Goal: Transaction & Acquisition: Book appointment/travel/reservation

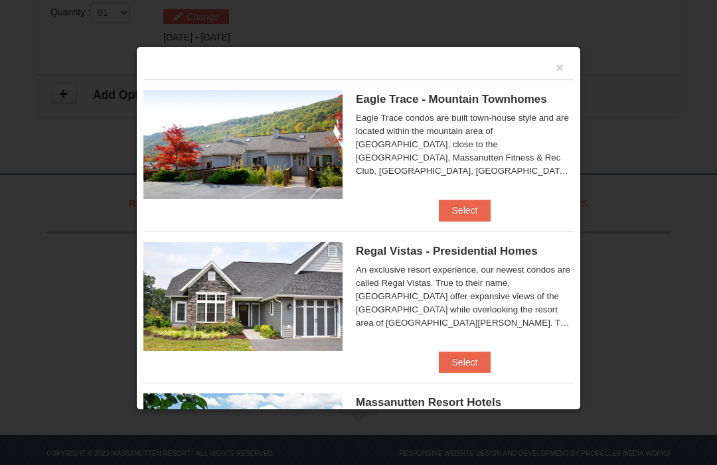
click at [561, 74] on button "×" at bounding box center [560, 67] width 8 height 13
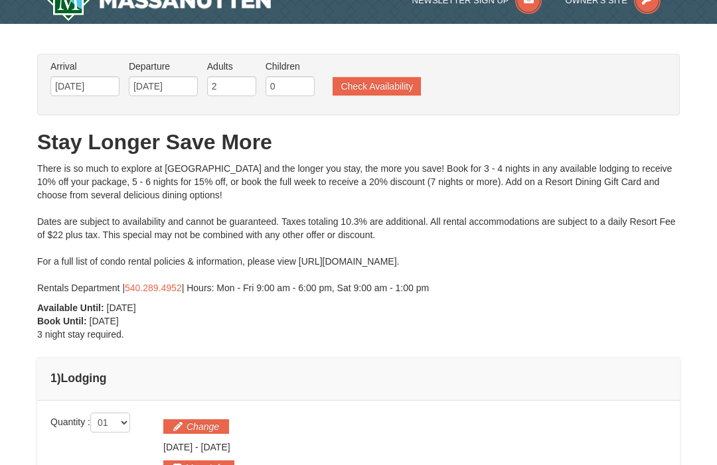
scroll to position [23, 0]
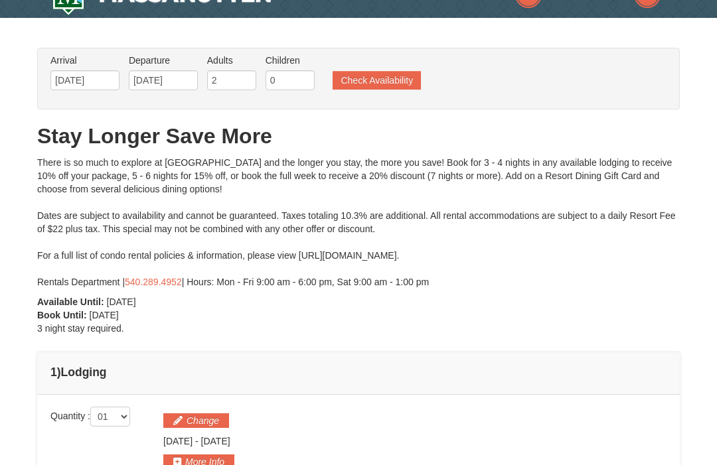
click at [406, 81] on button "Check Availability" at bounding box center [377, 81] width 88 height 19
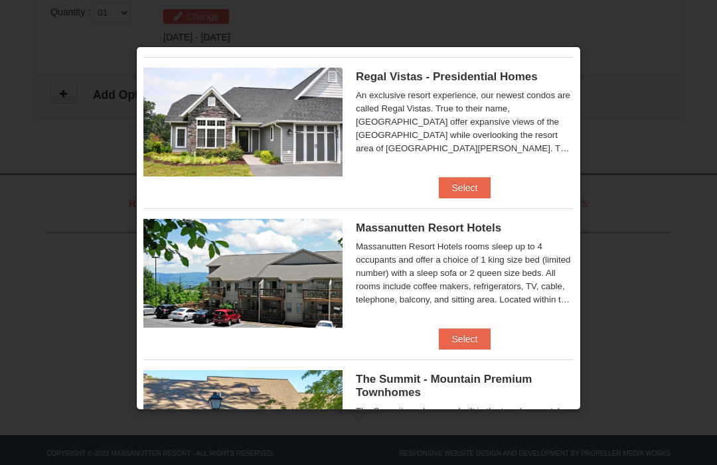
scroll to position [175, 0]
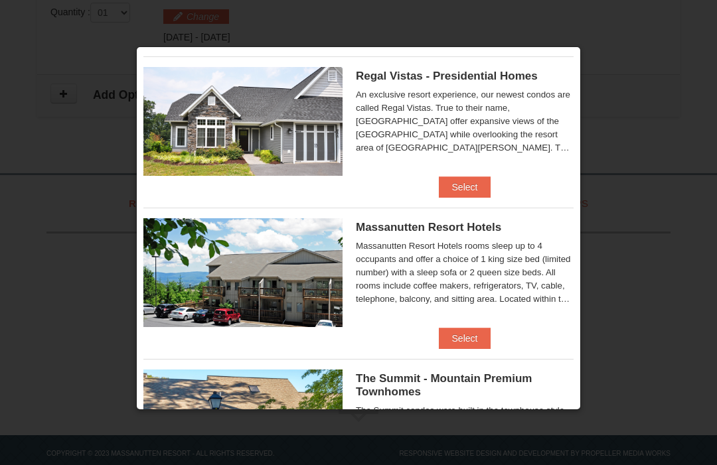
click at [478, 337] on button "Select" at bounding box center [465, 338] width 52 height 21
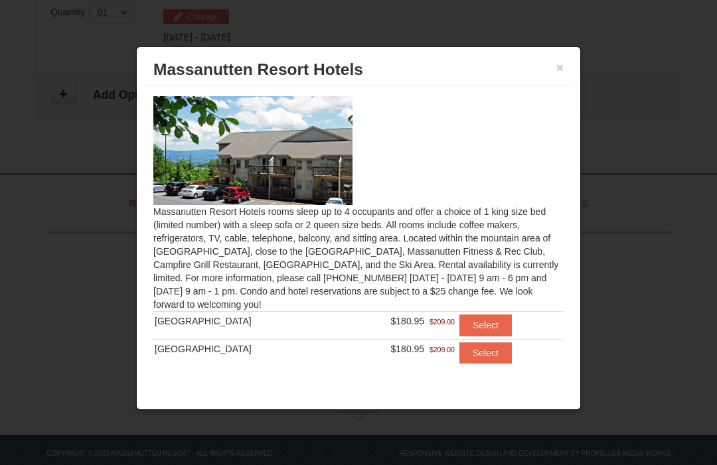
click at [572, 69] on div "× Massanutten Resort Hotels" at bounding box center [358, 70] width 430 height 33
click at [557, 71] on button "×" at bounding box center [560, 67] width 8 height 13
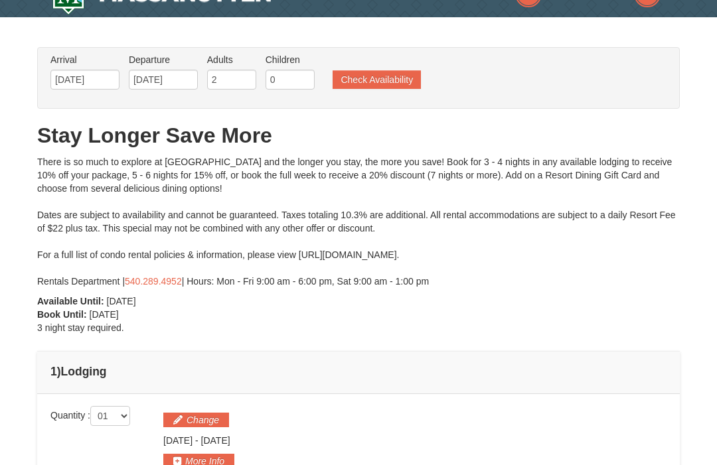
scroll to position [17, 0]
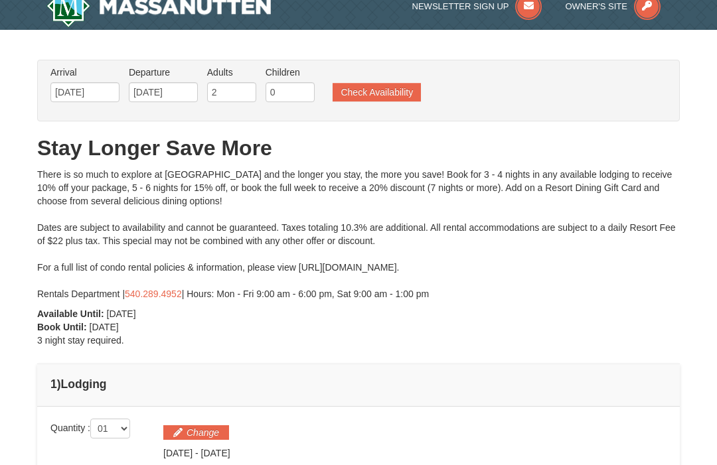
click at [390, 88] on button "Check Availability" at bounding box center [377, 92] width 88 height 19
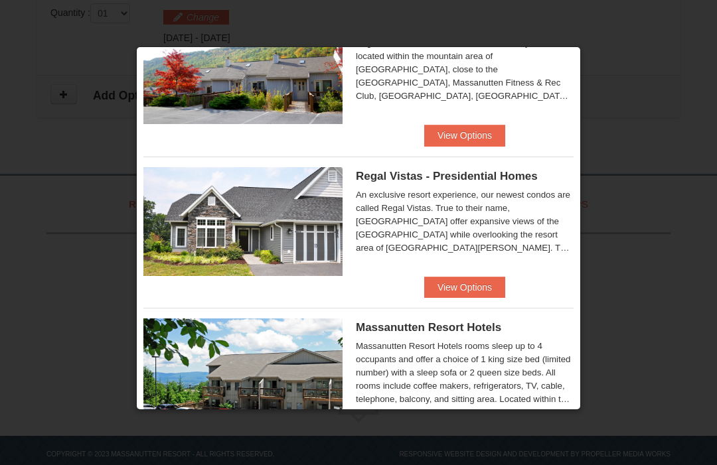
scroll to position [76, 0]
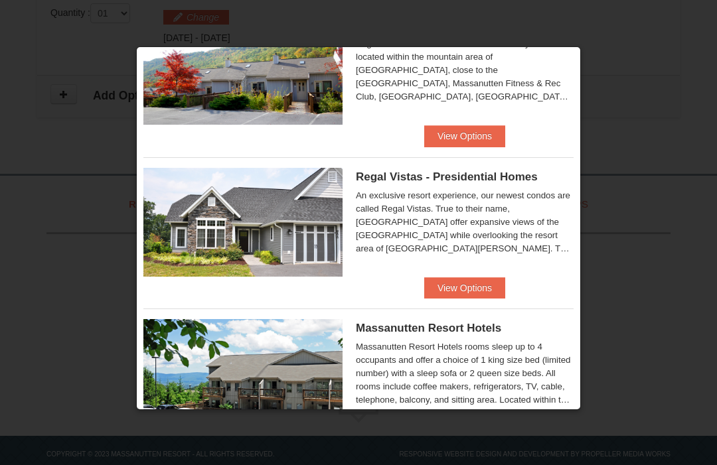
click at [492, 136] on button "View Options" at bounding box center [464, 135] width 81 height 21
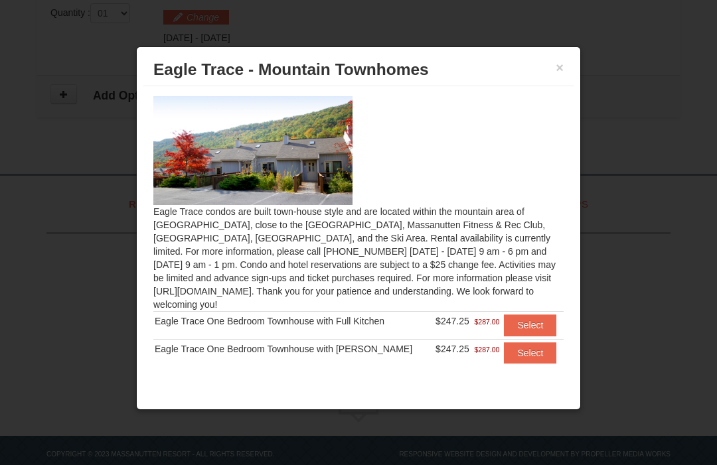
click at [534, 323] on button "Select" at bounding box center [530, 325] width 52 height 21
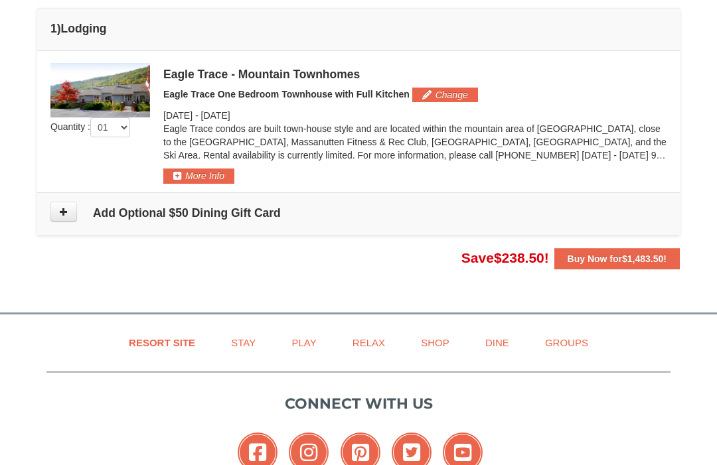
scroll to position [363, 0]
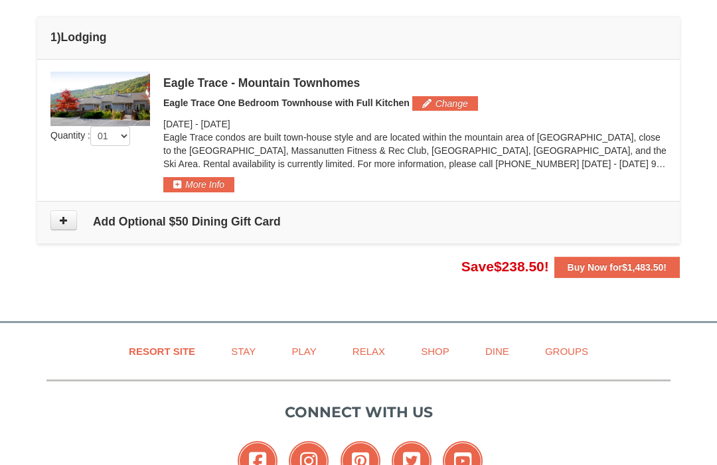
click at [70, 227] on button at bounding box center [63, 221] width 27 height 20
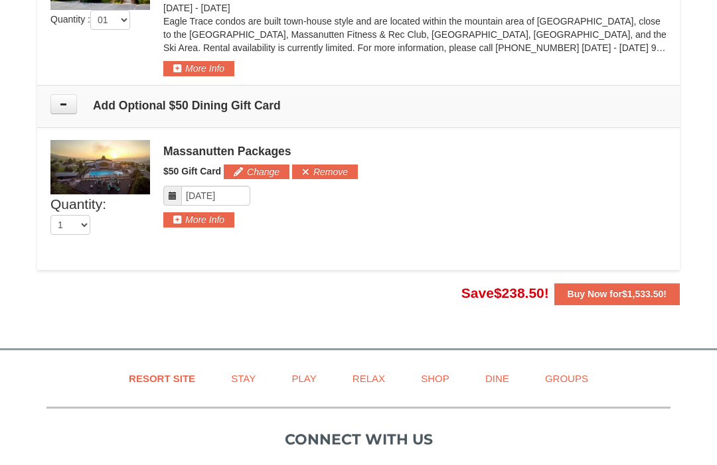
scroll to position [479, 0]
click at [212, 224] on button "More Info" at bounding box center [198, 220] width 71 height 15
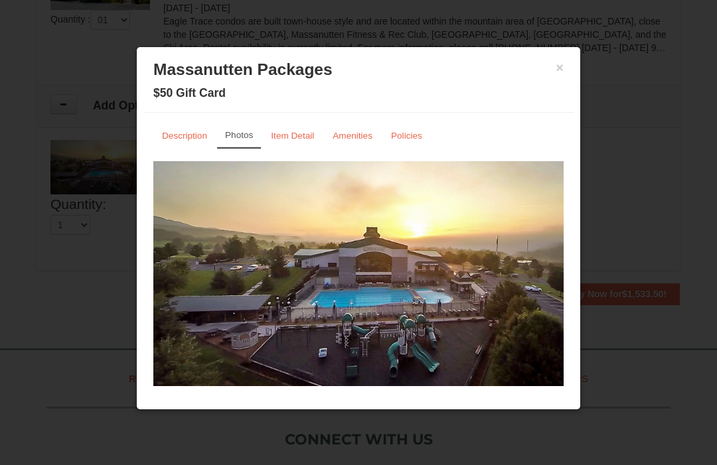
click at [196, 141] on link "Description" at bounding box center [184, 136] width 62 height 26
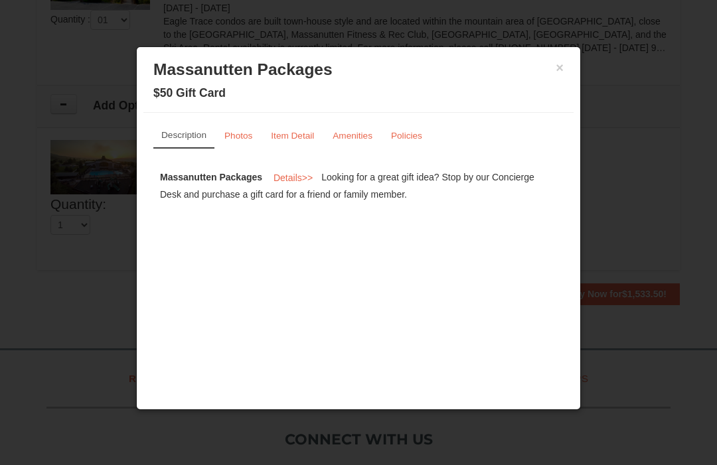
click at [238, 147] on link "Photos" at bounding box center [238, 136] width 45 height 26
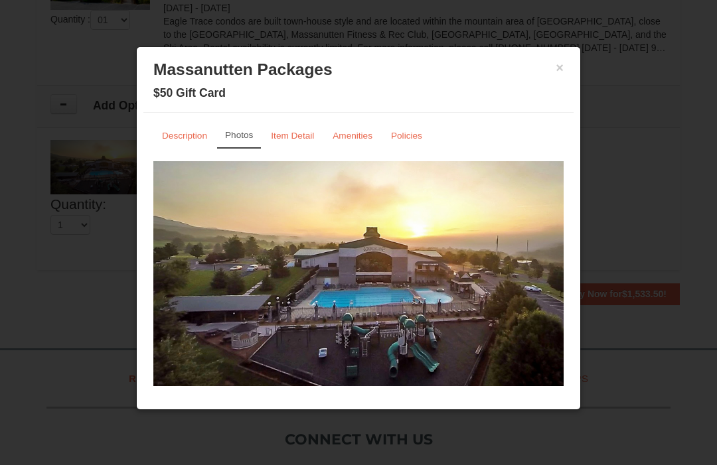
click at [283, 140] on small "Item Detail" at bounding box center [292, 136] width 43 height 10
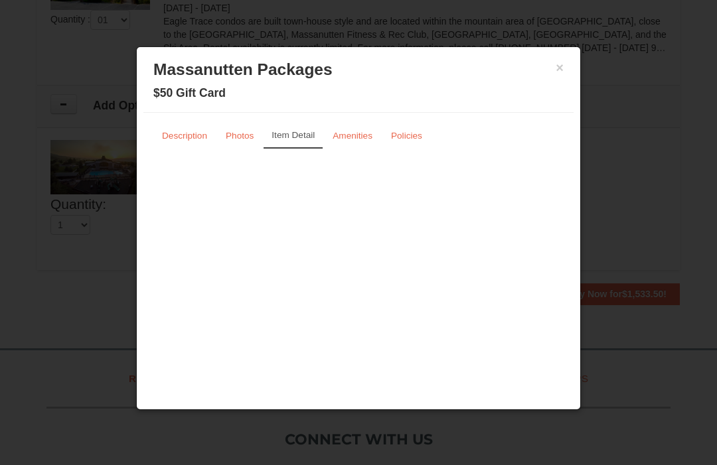
click at [357, 134] on small "Amenities" at bounding box center [353, 136] width 40 height 10
click at [416, 137] on small "Policies" at bounding box center [406, 136] width 31 height 10
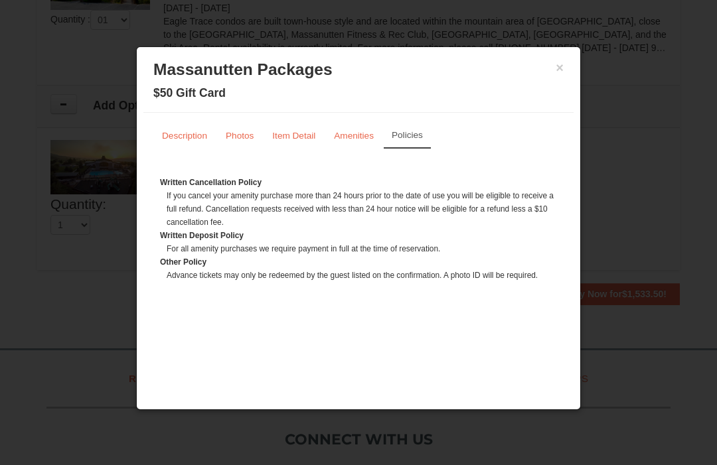
click at [560, 69] on button "×" at bounding box center [560, 67] width 8 height 13
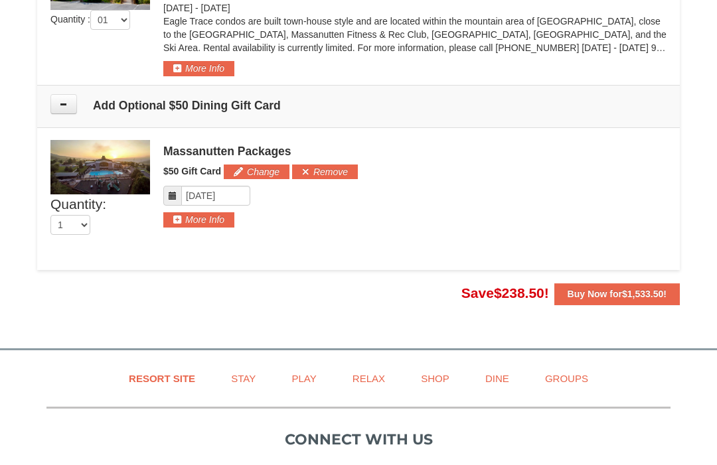
click at [333, 167] on button "Remove" at bounding box center [325, 172] width 66 height 15
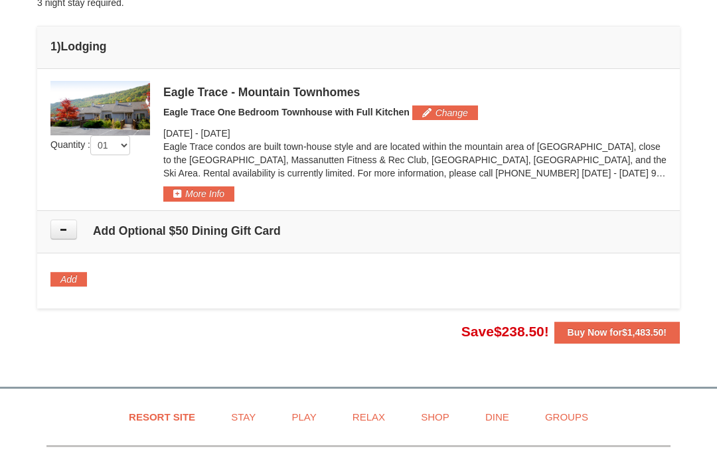
scroll to position [354, 0]
click at [219, 199] on button "More Info" at bounding box center [198, 194] width 71 height 15
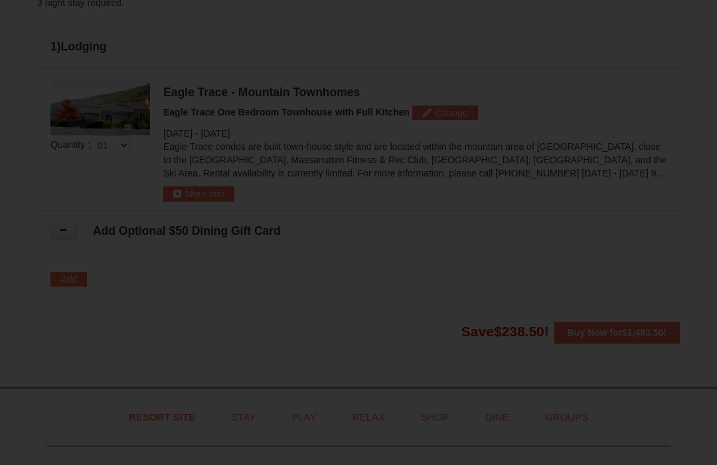
scroll to position [355, 0]
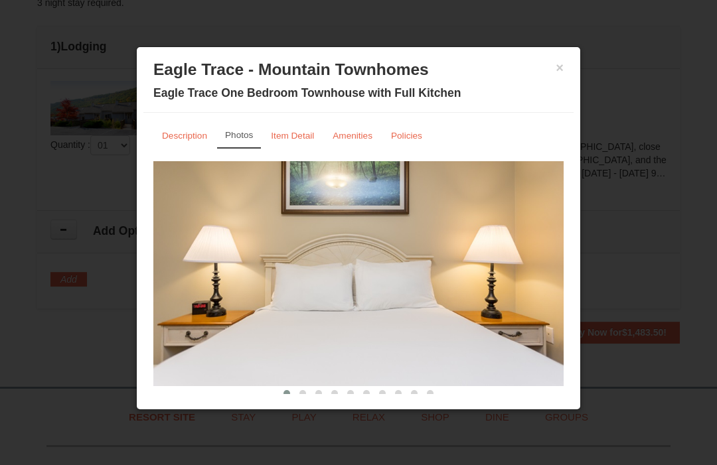
click at [301, 139] on small "Item Detail" at bounding box center [292, 136] width 43 height 10
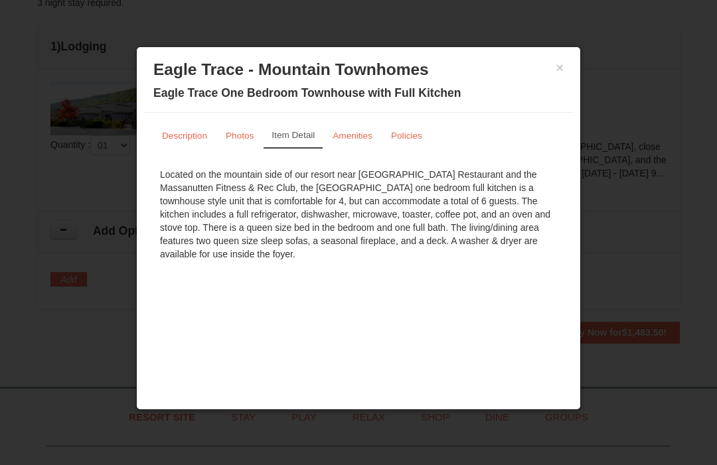
click at [184, 143] on link "Description" at bounding box center [184, 136] width 62 height 26
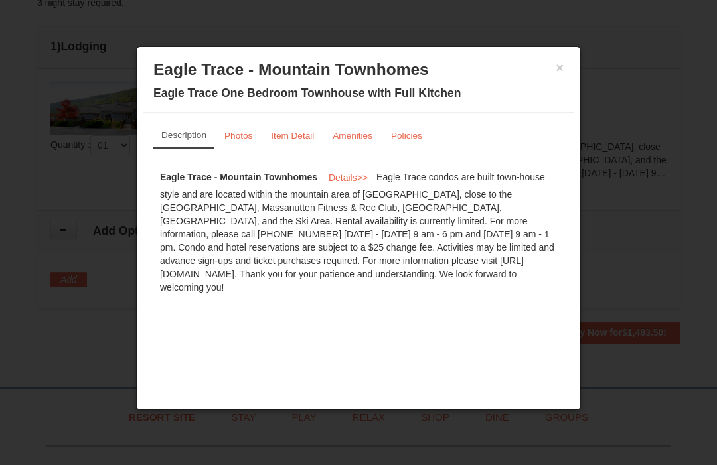
click at [358, 127] on link "Amenities" at bounding box center [352, 136] width 57 height 26
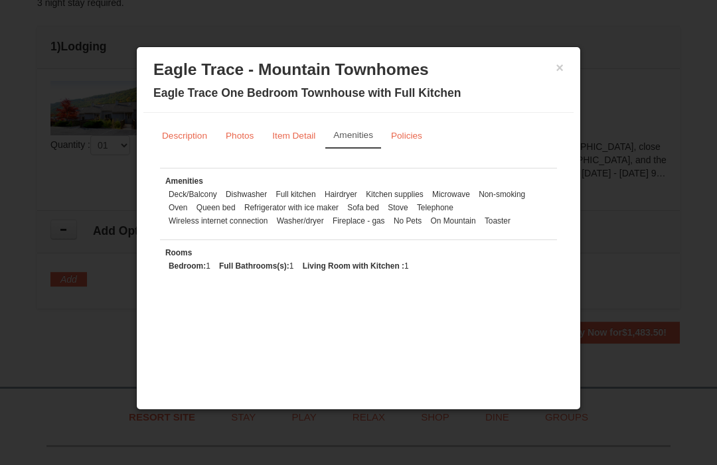
click at [559, 71] on button "×" at bounding box center [560, 67] width 8 height 13
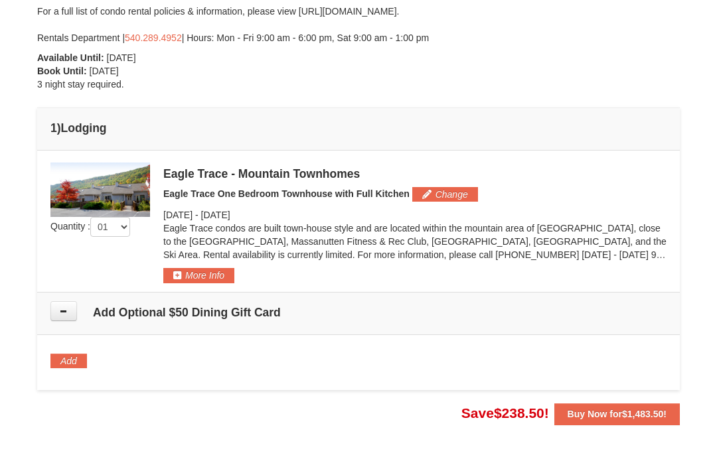
click at [454, 194] on button "Change" at bounding box center [445, 195] width 66 height 15
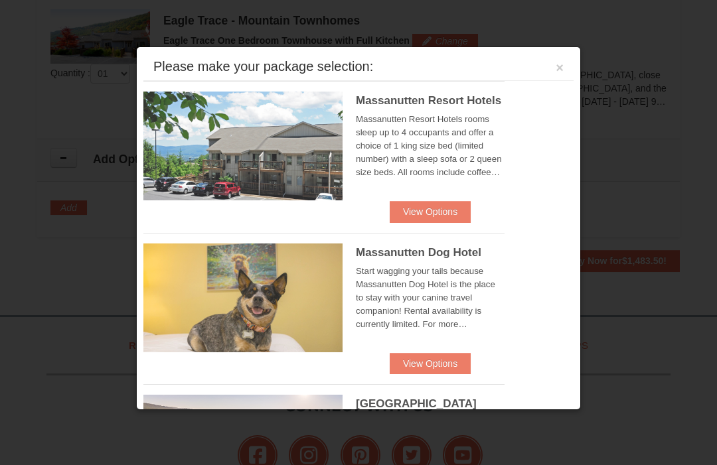
scroll to position [436, 0]
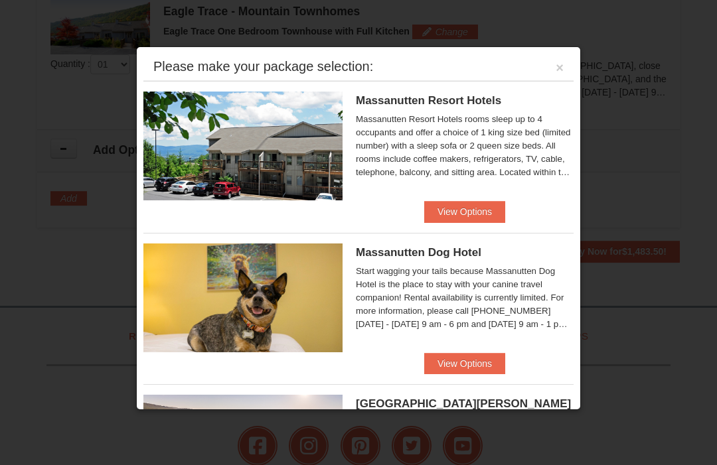
click at [639, 120] on div at bounding box center [358, 232] width 717 height 465
click at [562, 64] on button "×" at bounding box center [560, 67] width 8 height 13
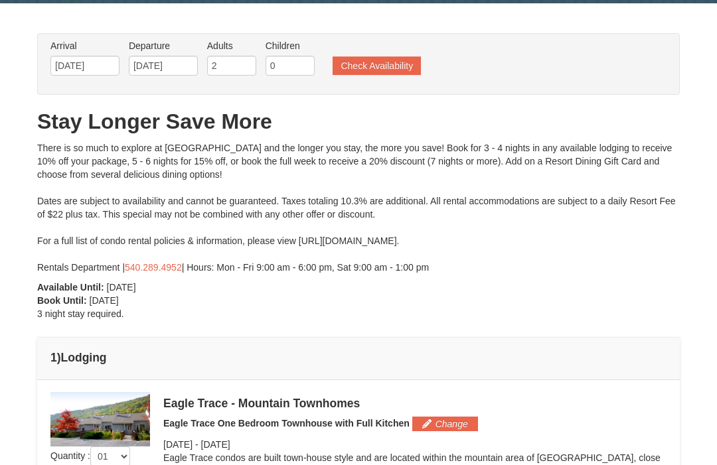
scroll to position [38, 0]
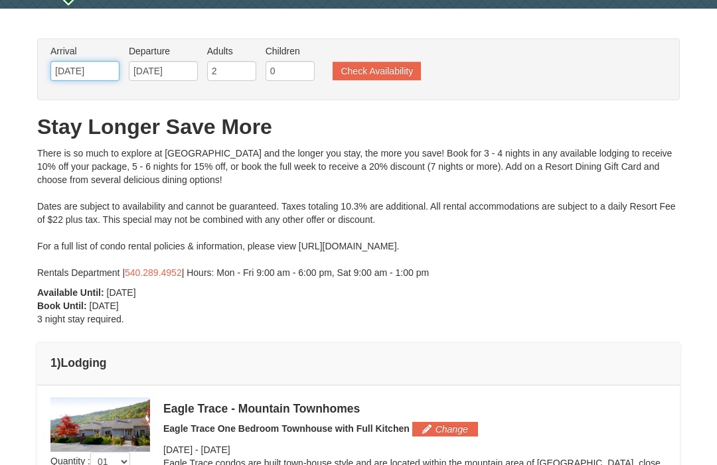
click at [96, 79] on input "12/27/2025" at bounding box center [84, 71] width 69 height 20
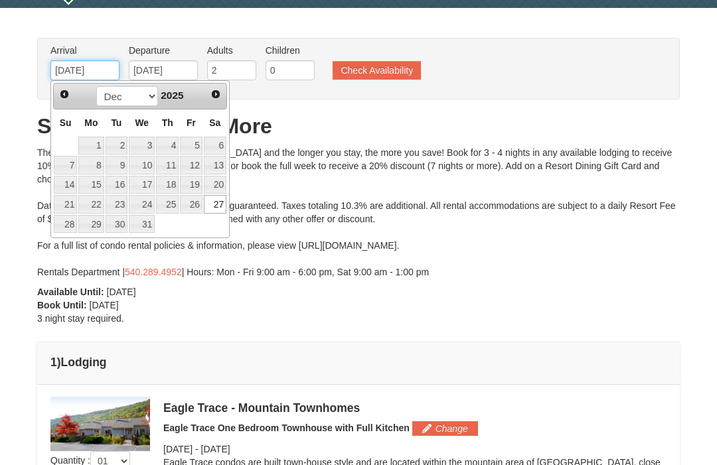
scroll to position [37, 0]
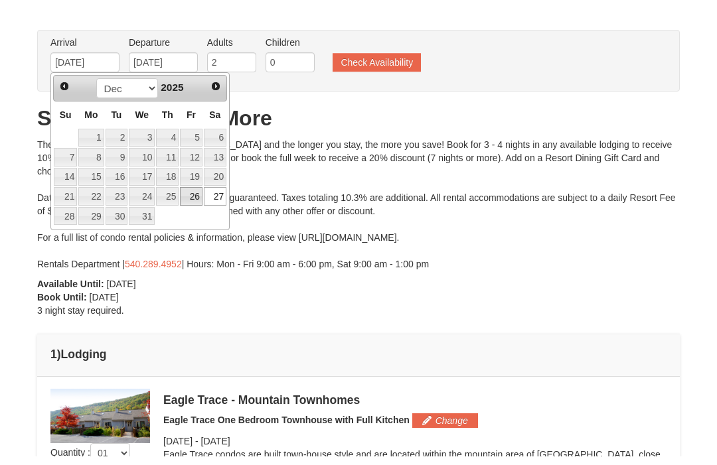
click at [203, 197] on link "26" at bounding box center [191, 206] width 23 height 19
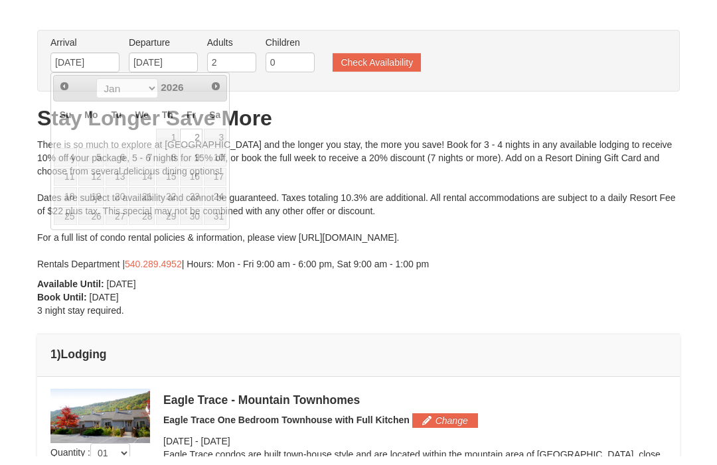
scroll to position [46, 0]
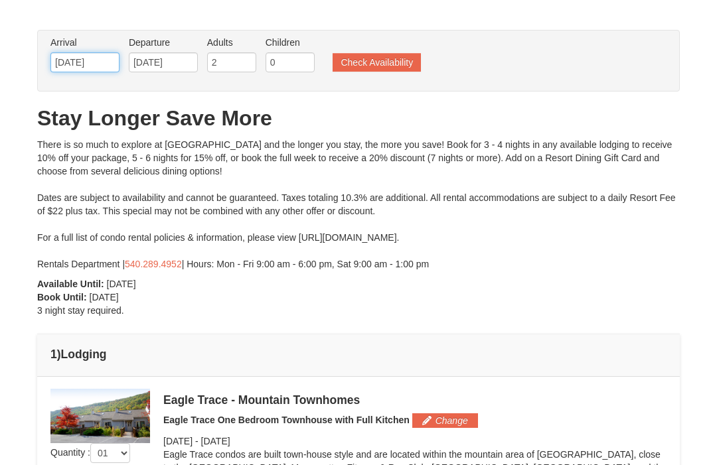
click at [97, 65] on input "12/26/2025" at bounding box center [84, 62] width 69 height 20
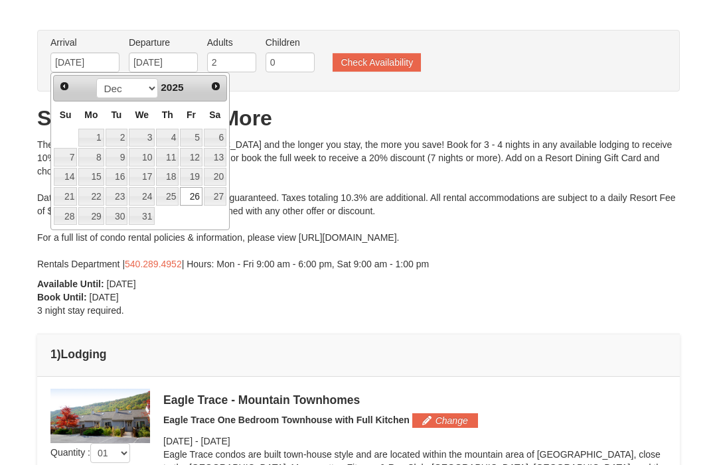
click at [225, 199] on link "27" at bounding box center [215, 196] width 23 height 19
type input "[DATE]"
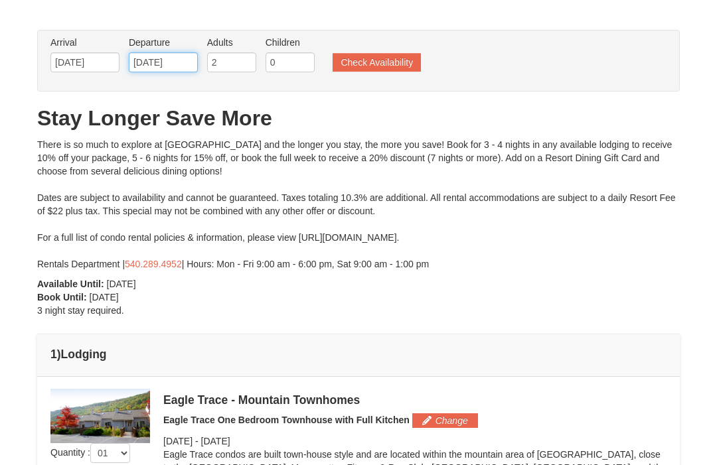
click at [170, 63] on input "[DATE]" at bounding box center [163, 62] width 69 height 20
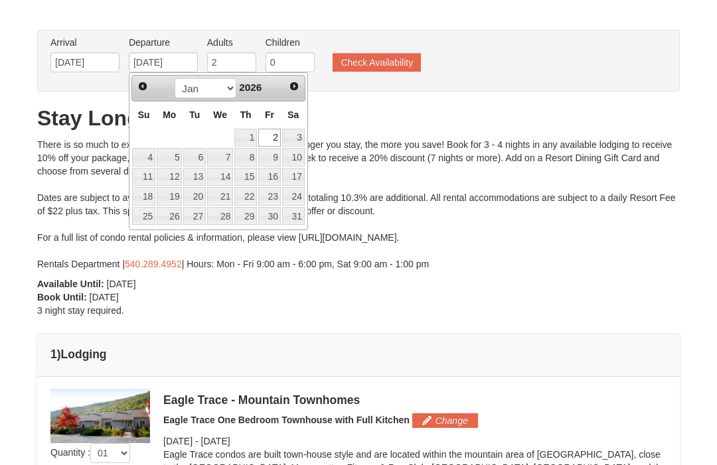
click at [279, 141] on link "2" at bounding box center [269, 138] width 23 height 19
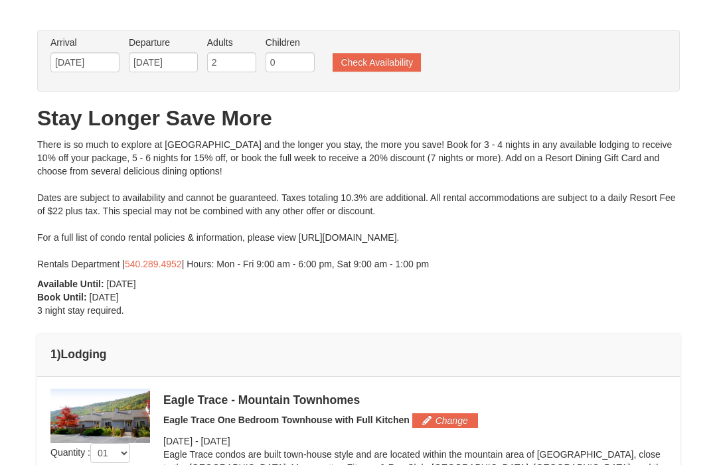
click at [404, 69] on button "Check Availability" at bounding box center [377, 62] width 88 height 19
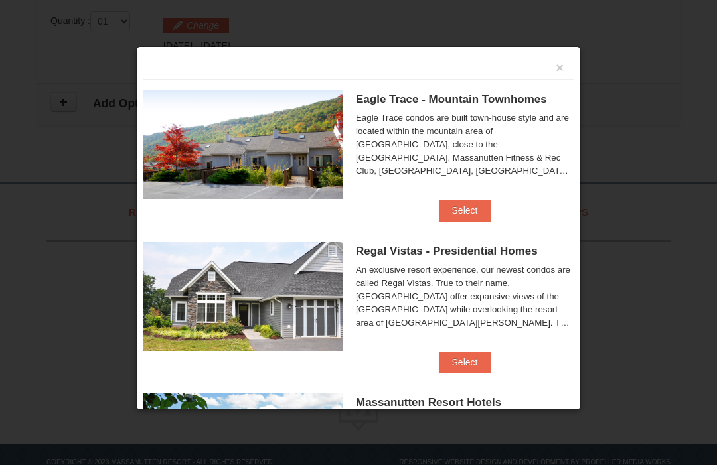
scroll to position [433, 0]
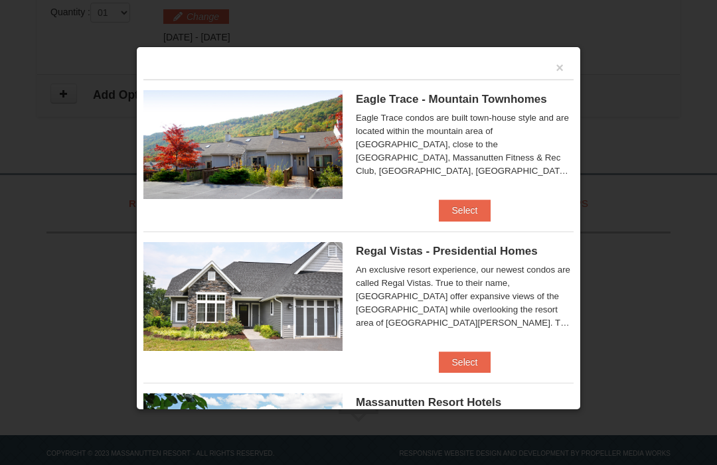
click at [568, 64] on div "×" at bounding box center [358, 67] width 430 height 26
click at [563, 70] on button "×" at bounding box center [560, 67] width 8 height 13
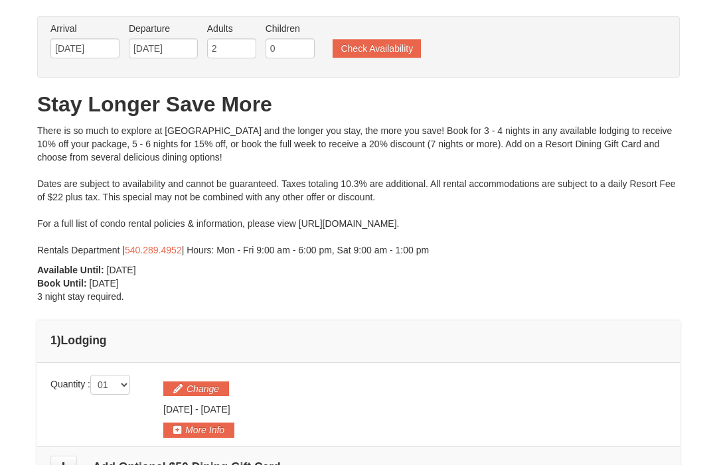
scroll to position [63, 0]
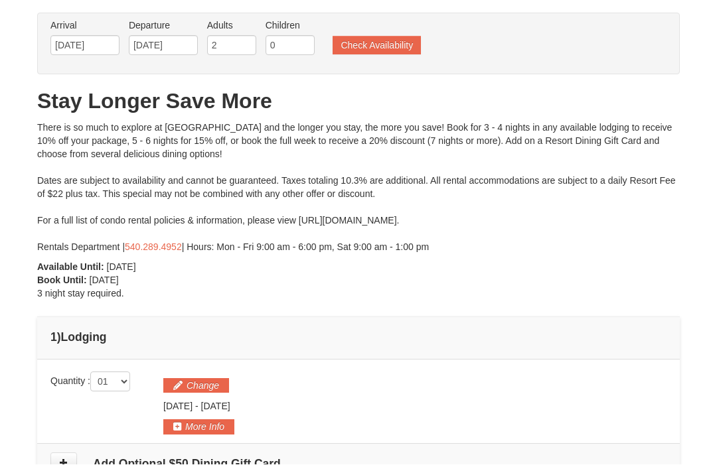
click at [381, 46] on button "Check Availability" at bounding box center [377, 46] width 88 height 19
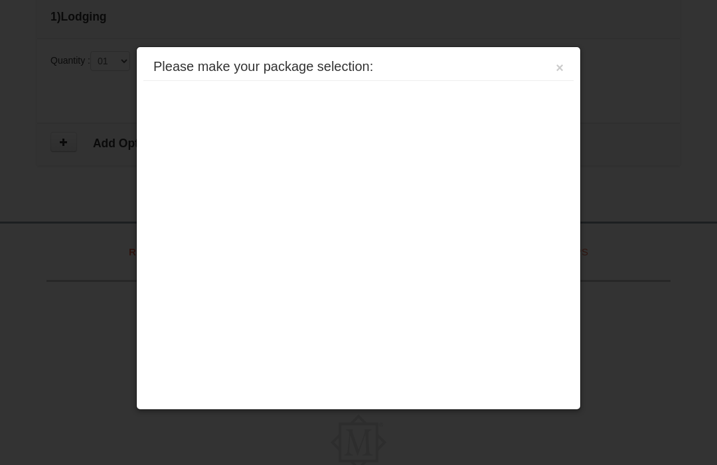
scroll to position [433, 0]
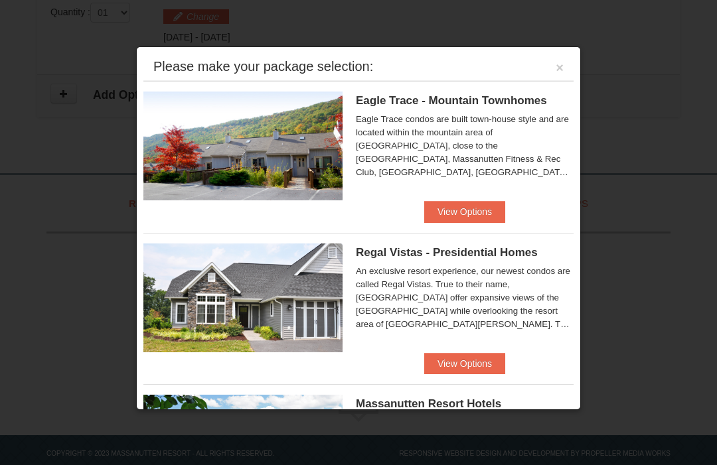
click at [498, 210] on button "View Options" at bounding box center [464, 211] width 81 height 21
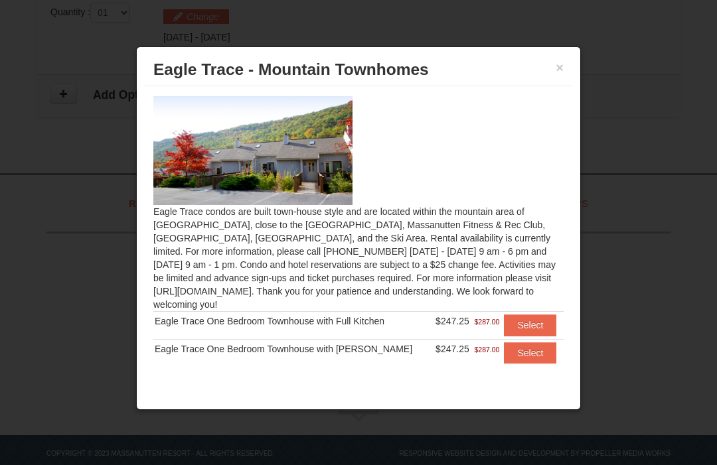
click at [537, 321] on button "Select" at bounding box center [530, 325] width 52 height 21
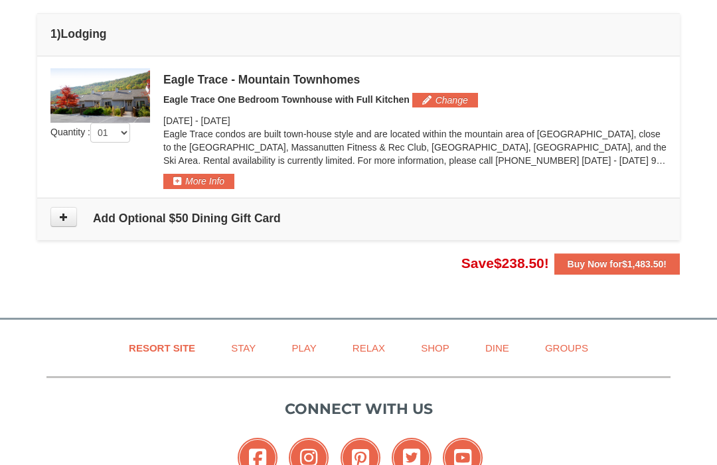
scroll to position [367, 0]
click at [654, 263] on span "$1,483.50" at bounding box center [642, 264] width 41 height 11
click at [647, 268] on div at bounding box center [358, 232] width 717 height 465
click at [662, 260] on div at bounding box center [358, 232] width 717 height 465
click at [627, 264] on div at bounding box center [358, 232] width 717 height 465
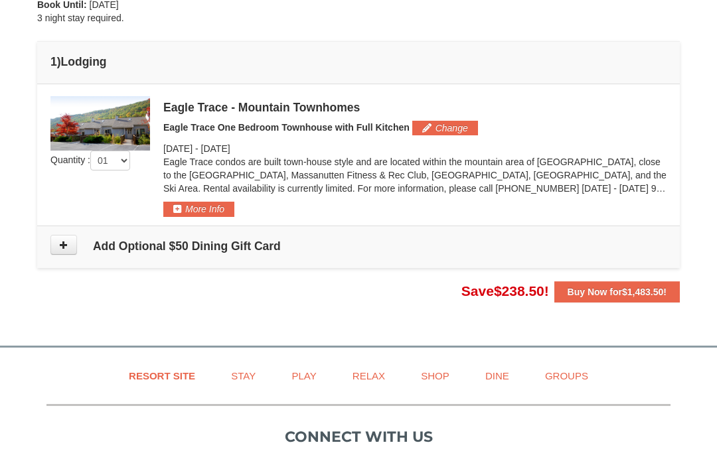
scroll to position [333, 0]
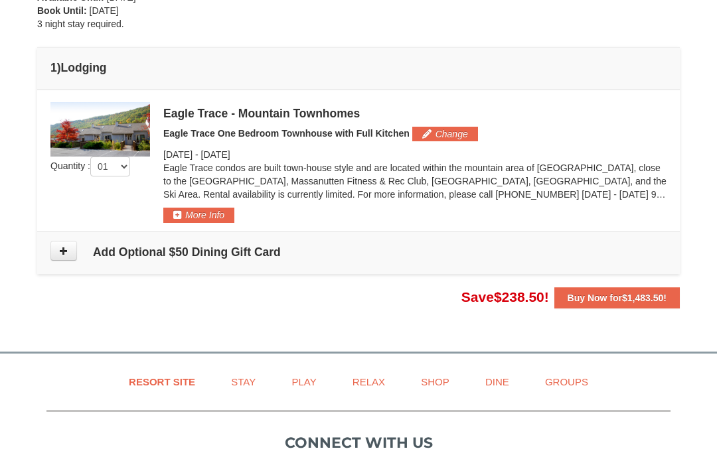
click at [609, 301] on div at bounding box center [358, 232] width 717 height 465
click at [642, 304] on div at bounding box center [358, 232] width 717 height 465
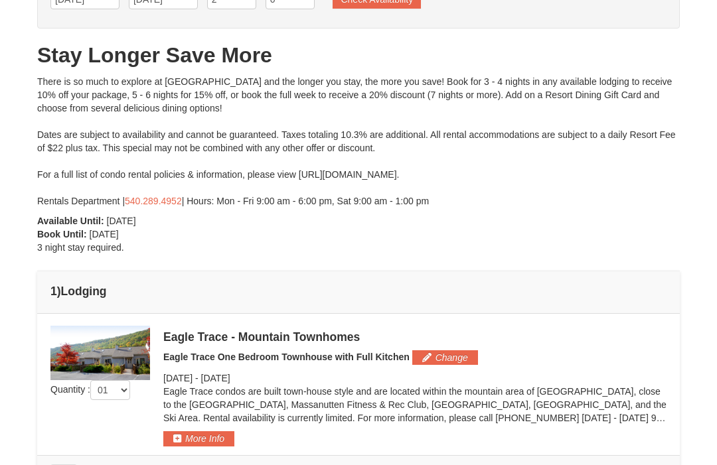
scroll to position [105, 0]
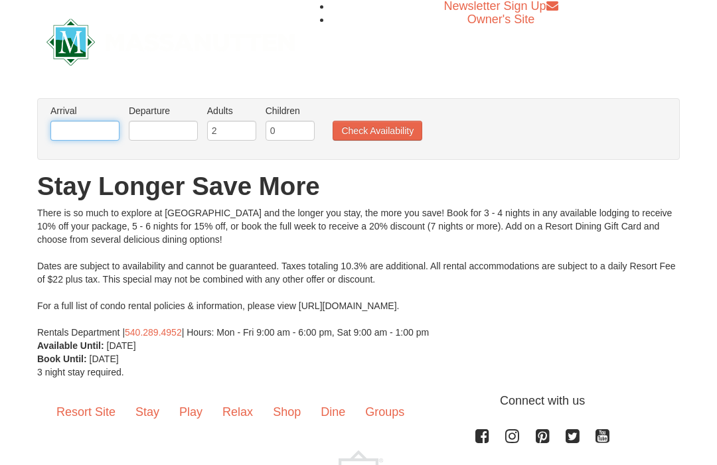
click at [86, 127] on input "text" at bounding box center [84, 131] width 69 height 20
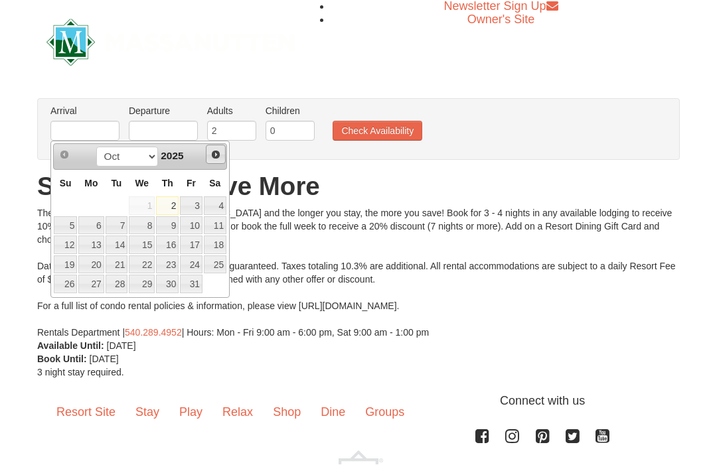
click at [217, 153] on span "Next" at bounding box center [215, 155] width 11 height 11
click at [214, 153] on span "Next" at bounding box center [215, 155] width 11 height 11
click at [205, 267] on link "27" at bounding box center [215, 265] width 23 height 19
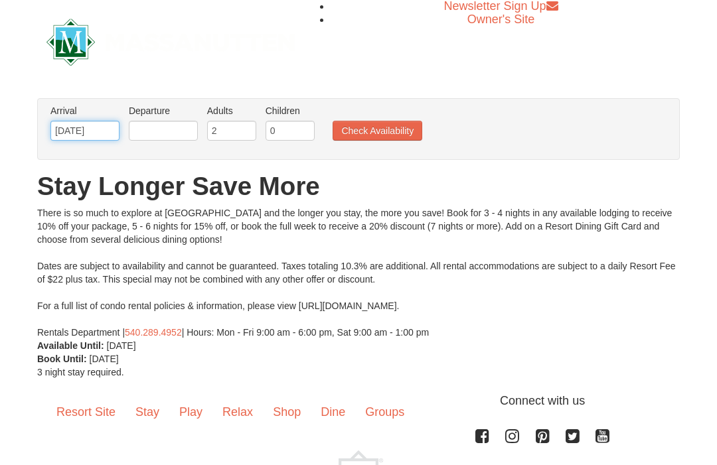
click at [104, 139] on input "[DATE]" at bounding box center [84, 131] width 69 height 20
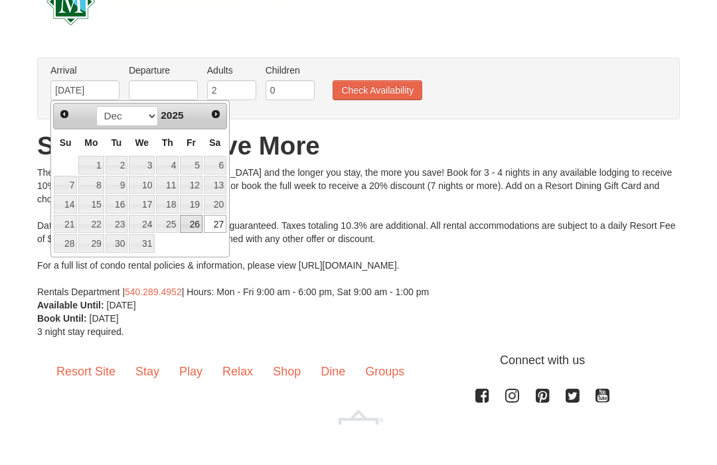
click at [201, 256] on link "26" at bounding box center [191, 265] width 23 height 19
type input "[DATE]"
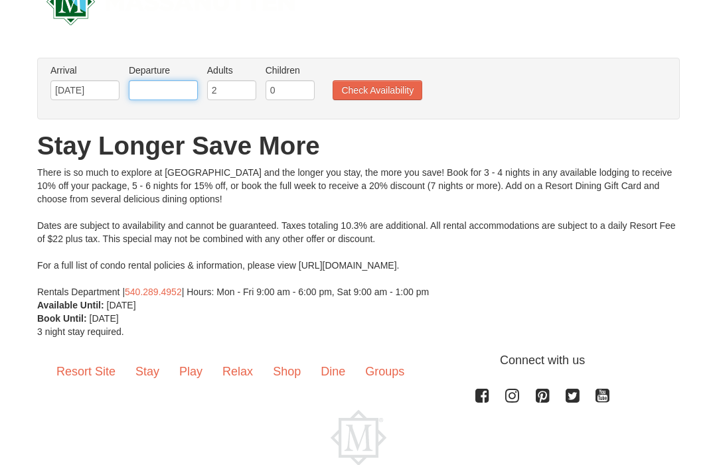
click at [164, 93] on input "text" at bounding box center [163, 90] width 69 height 20
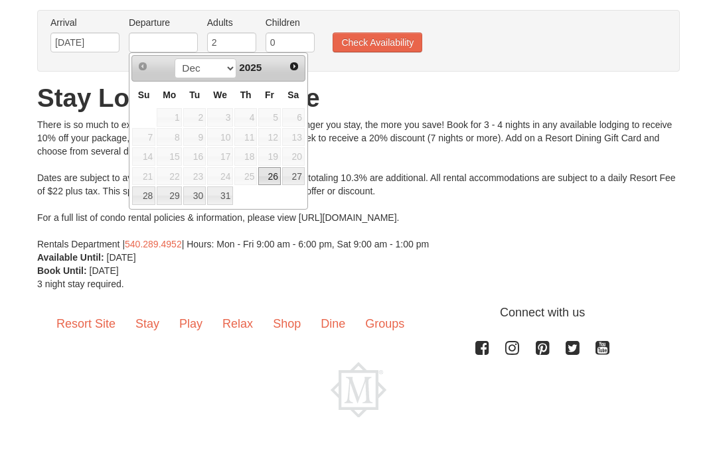
click at [302, 105] on link "Next" at bounding box center [294, 114] width 19 height 19
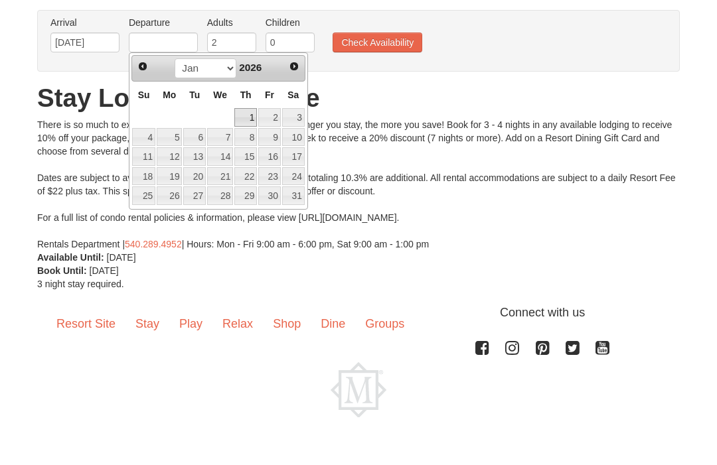
click at [256, 156] on link "1" at bounding box center [245, 165] width 23 height 19
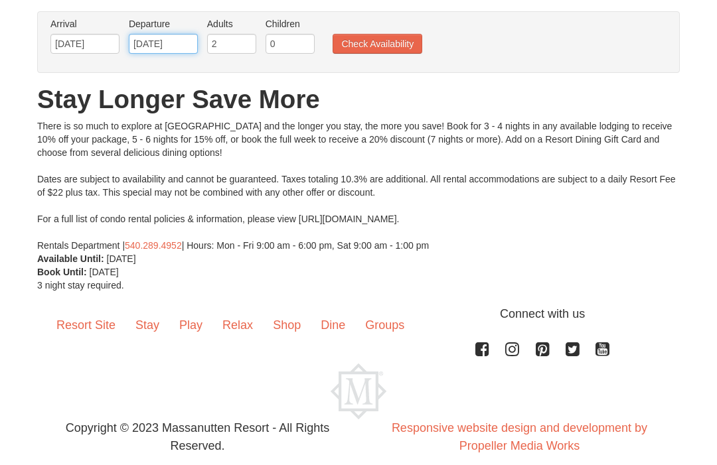
click at [181, 48] on input "01/01/2026" at bounding box center [163, 45] width 69 height 20
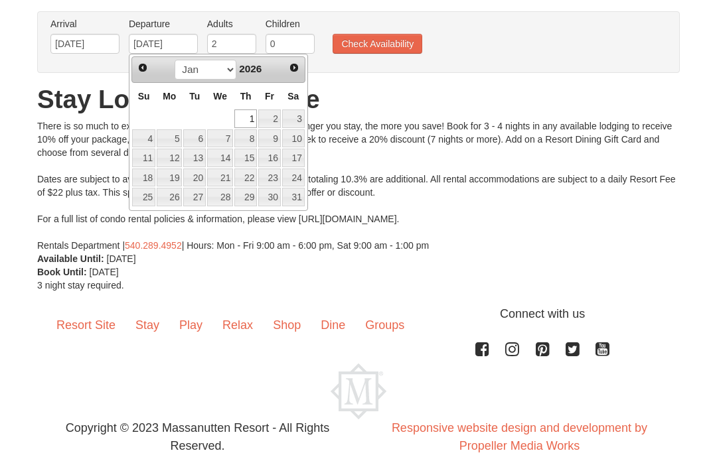
click at [278, 122] on link "2" at bounding box center [269, 119] width 23 height 19
type input "[DATE]"
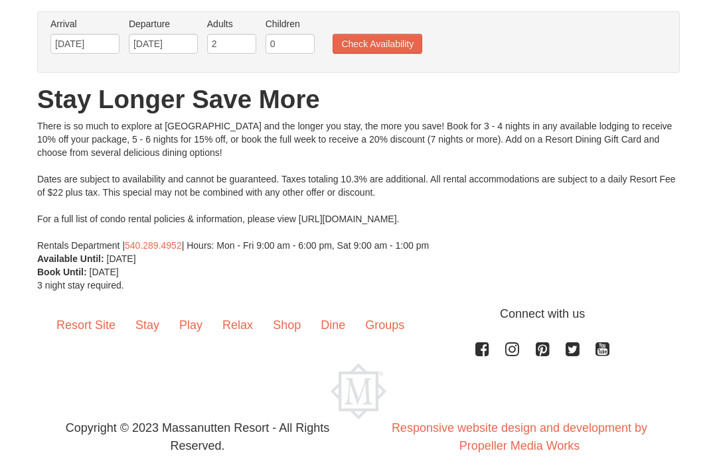
click at [408, 48] on button "Check Availability" at bounding box center [378, 45] width 90 height 20
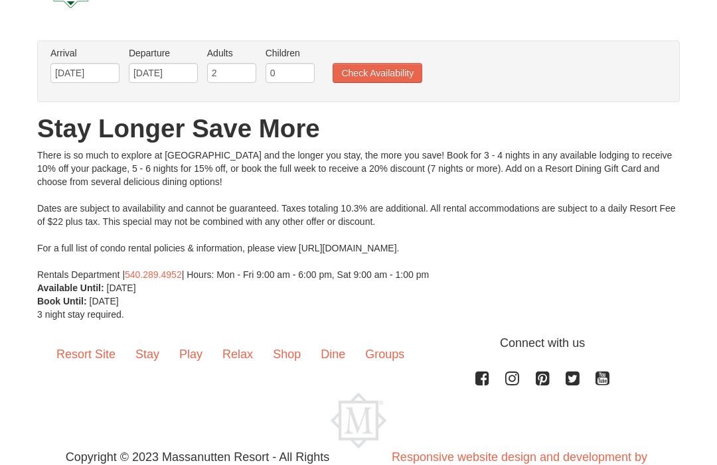
scroll to position [0, 0]
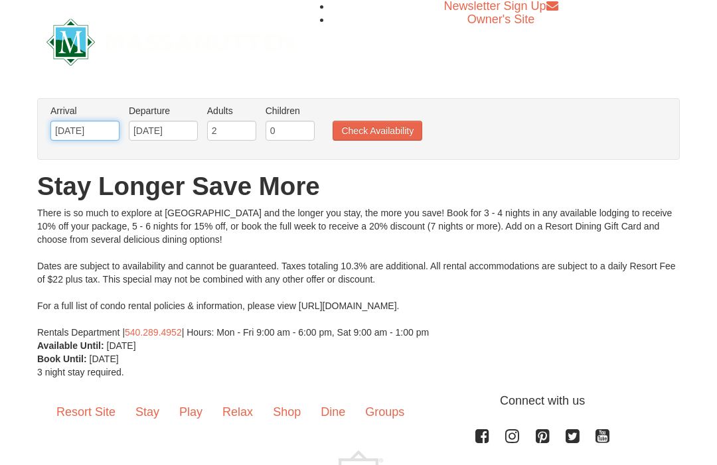
click at [103, 131] on input "12/26/2025" at bounding box center [84, 132] width 69 height 20
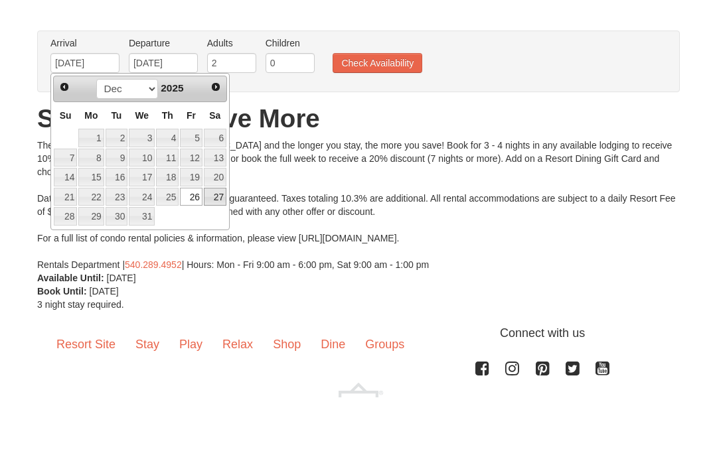
click at [225, 256] on link "27" at bounding box center [215, 265] width 23 height 19
type input "[DATE]"
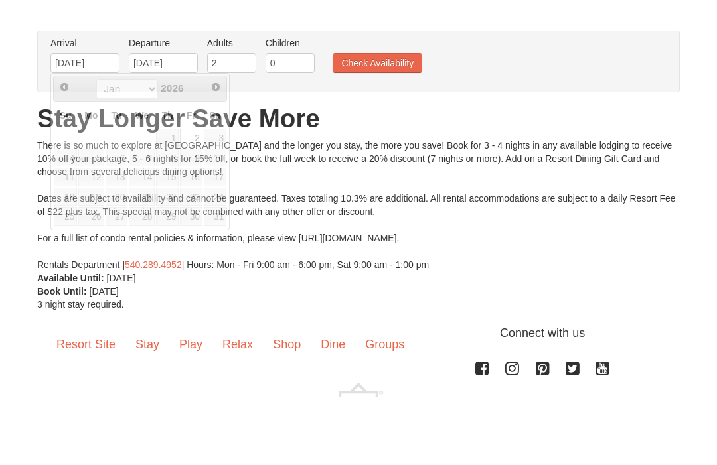
scroll to position [68, 0]
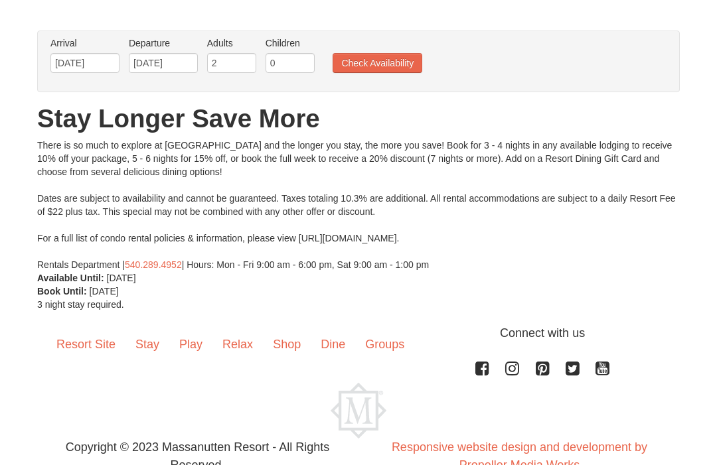
click at [400, 61] on button "Check Availability" at bounding box center [378, 63] width 90 height 20
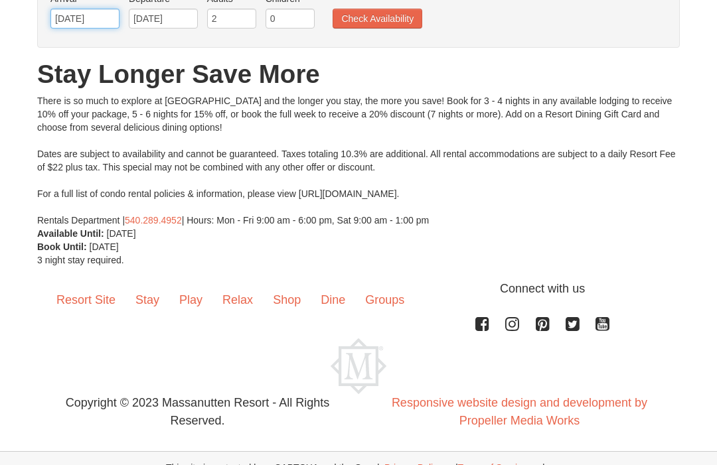
click at [93, 15] on input "[DATE]" at bounding box center [84, 19] width 69 height 20
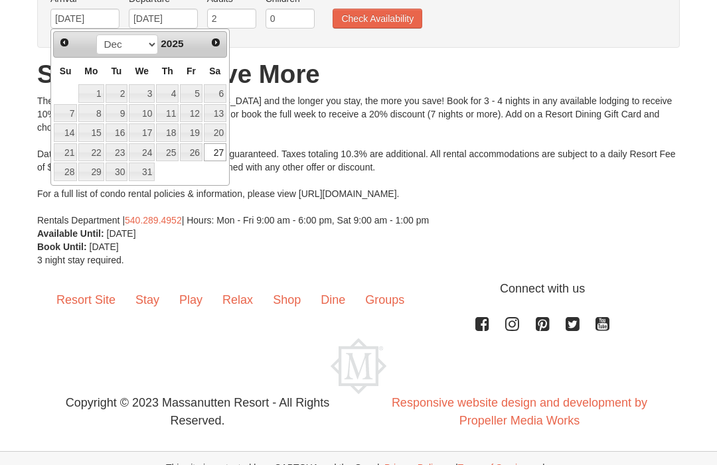
click at [398, 18] on button "Check Availability" at bounding box center [378, 19] width 90 height 20
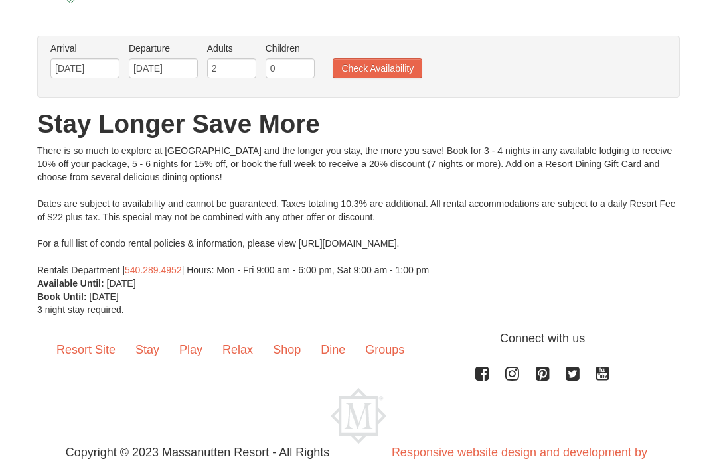
scroll to position [0, 0]
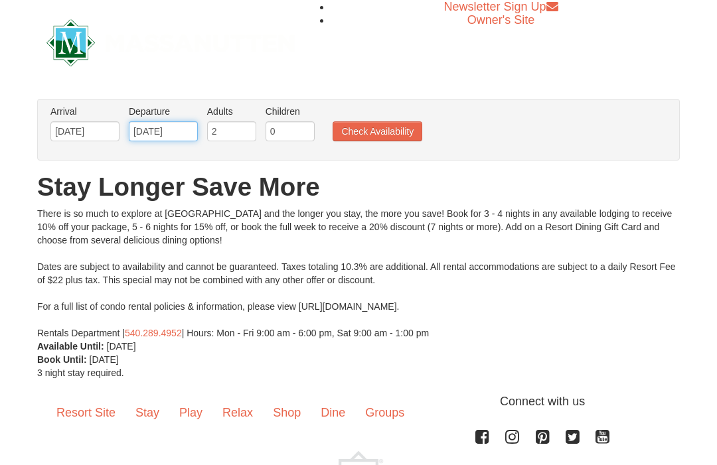
click at [183, 130] on input "[DATE]" at bounding box center [163, 132] width 69 height 20
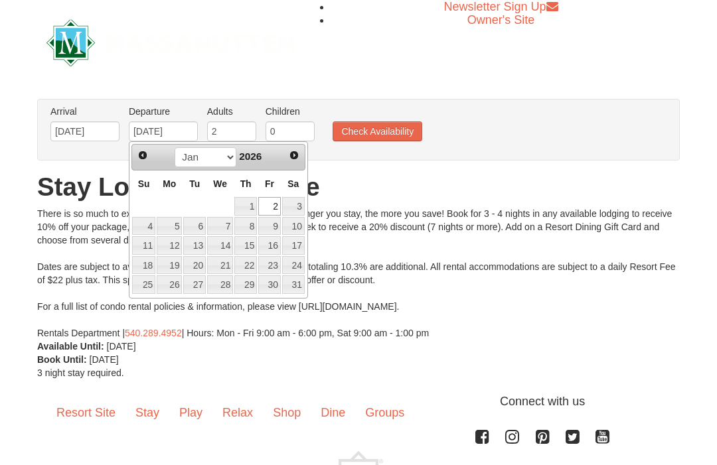
click at [257, 202] on link "1" at bounding box center [245, 206] width 23 height 19
type input "01/01/2026"
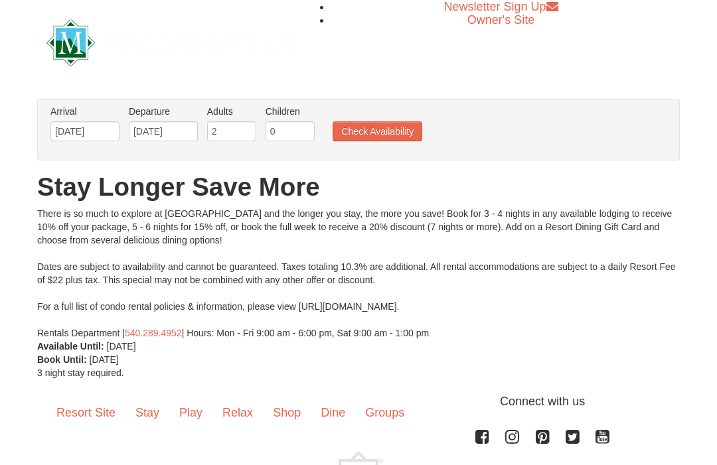
click at [418, 135] on button "Check Availability" at bounding box center [378, 132] width 90 height 20
click at [70, 129] on input "[DATE]" at bounding box center [84, 132] width 69 height 20
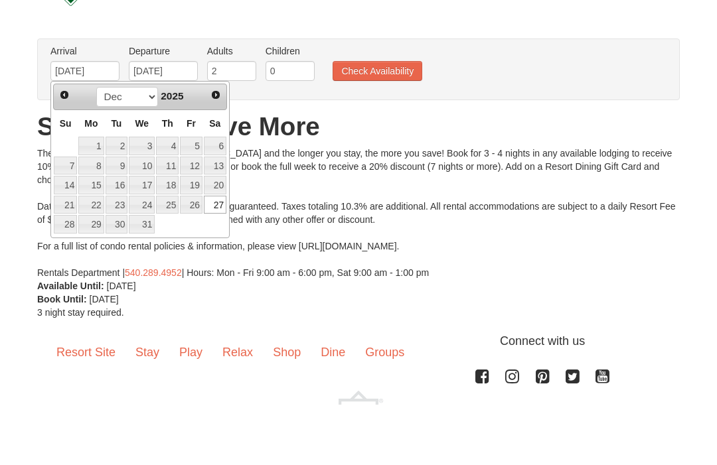
click at [200, 256] on link "26" at bounding box center [191, 265] width 23 height 19
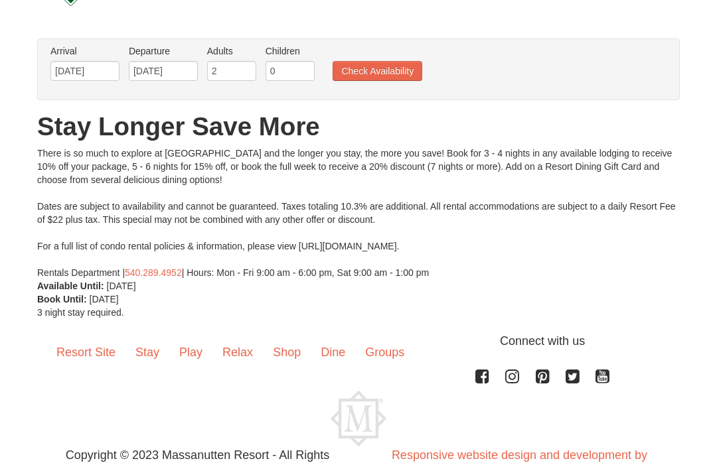
click at [400, 72] on button "Check Availability" at bounding box center [378, 71] width 90 height 20
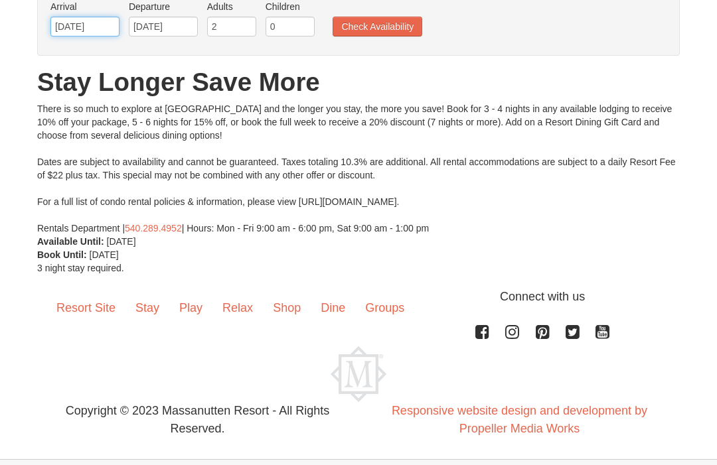
click at [97, 31] on input "12/26/2025" at bounding box center [84, 27] width 69 height 20
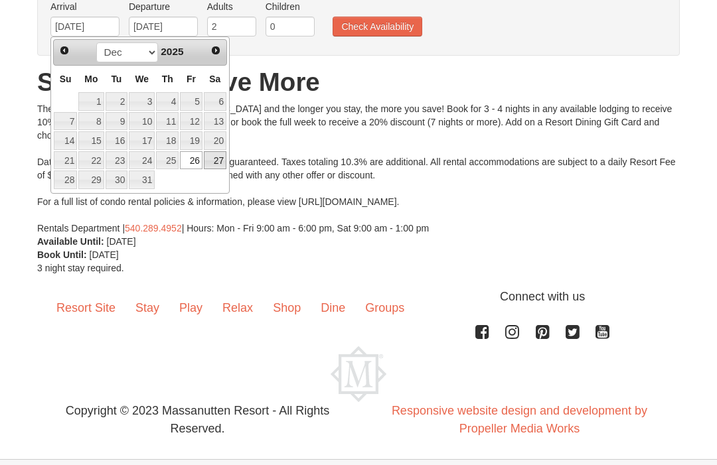
click at [226, 163] on link "27" at bounding box center [215, 161] width 23 height 19
type input "[DATE]"
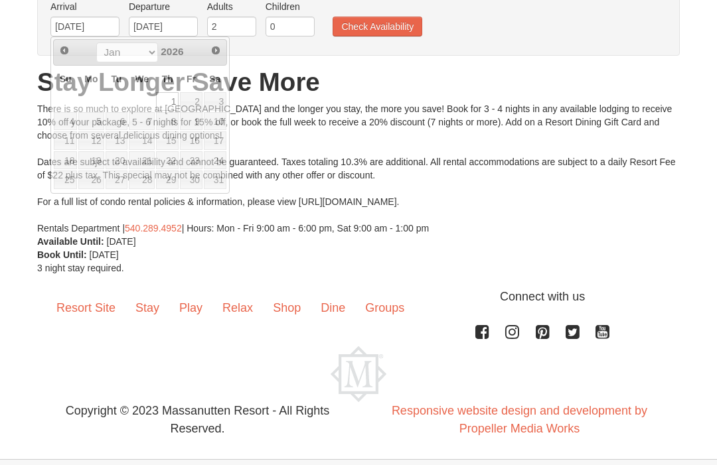
scroll to position [105, 0]
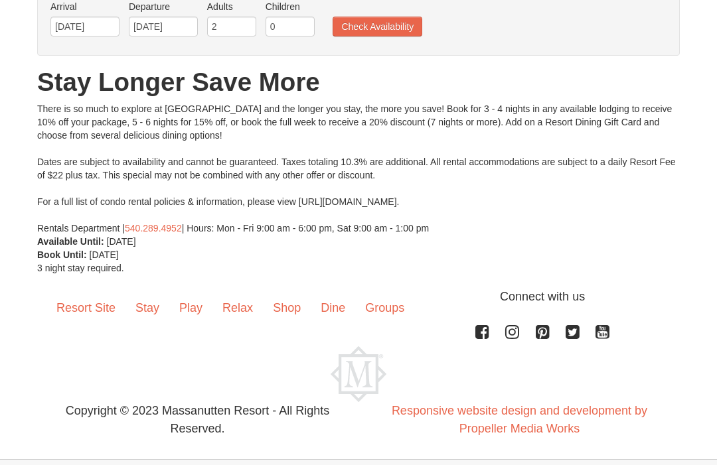
click at [404, 29] on button "Check Availability" at bounding box center [378, 27] width 90 height 20
click at [404, 33] on button "Check Availability" at bounding box center [378, 27] width 90 height 20
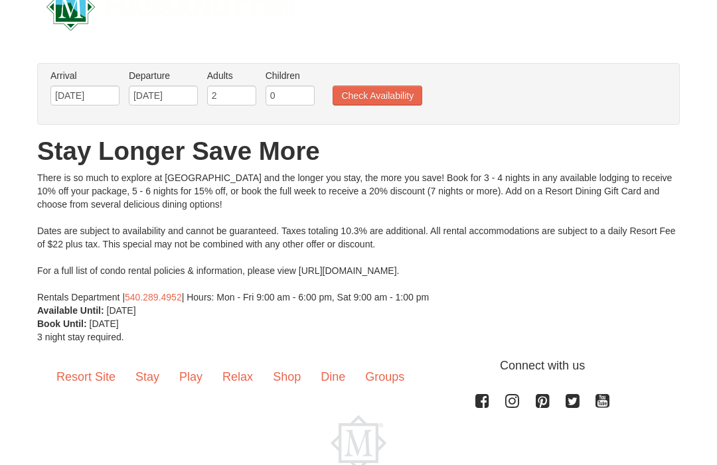
scroll to position [36, 0]
click at [173, 88] on input "01/01/2026" at bounding box center [163, 96] width 69 height 20
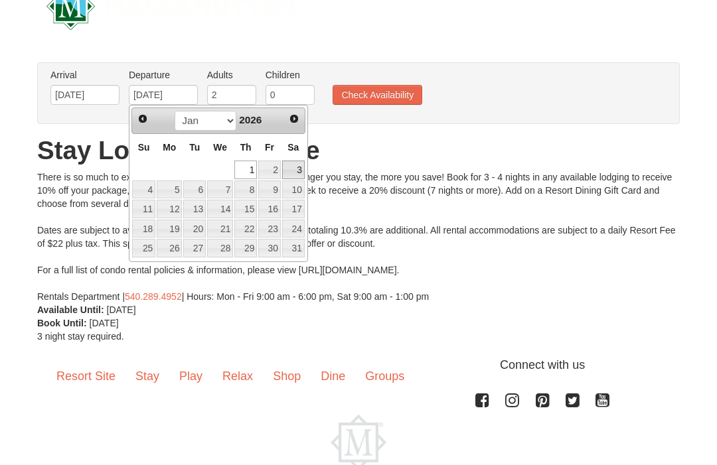
click at [286, 168] on link "3" at bounding box center [293, 170] width 23 height 19
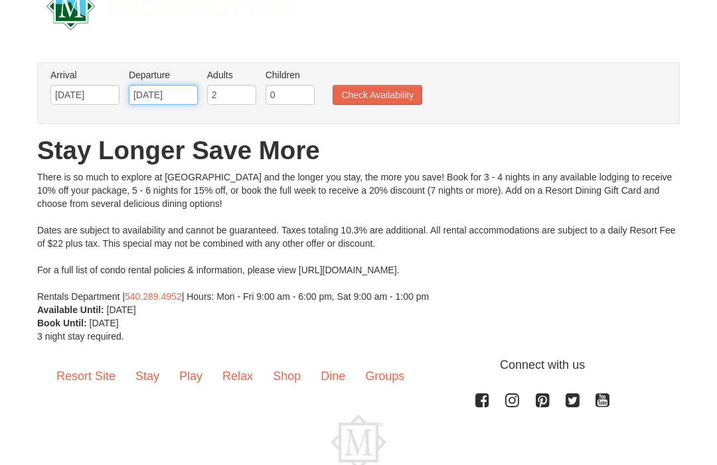
click at [165, 98] on input "01/03/2026" at bounding box center [163, 95] width 69 height 20
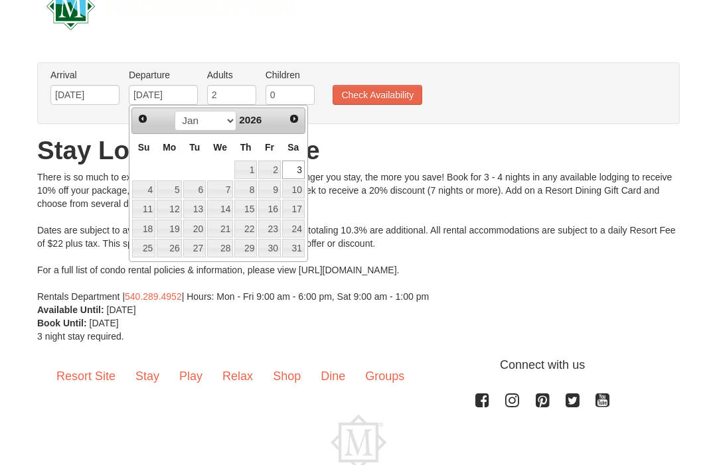
click at [280, 169] on link "2" at bounding box center [269, 170] width 23 height 19
type input "01/02/2026"
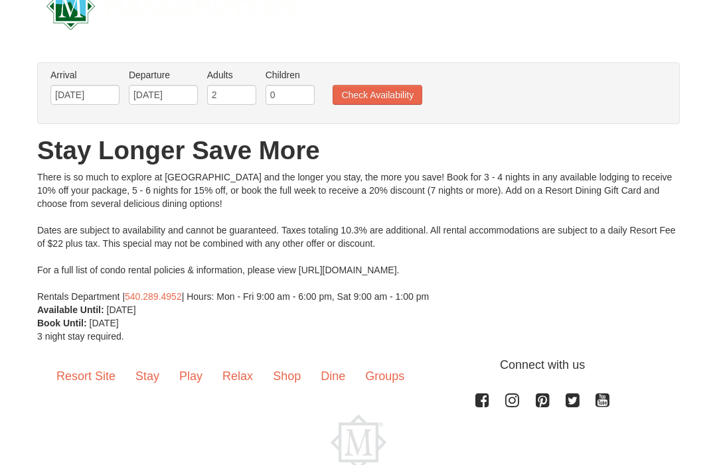
scroll to position [37, 0]
click at [398, 97] on button "Check Availability" at bounding box center [378, 95] width 90 height 20
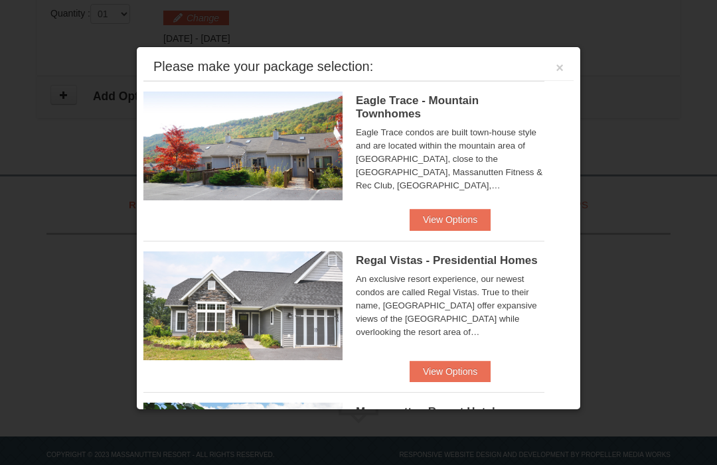
scroll to position [433, 0]
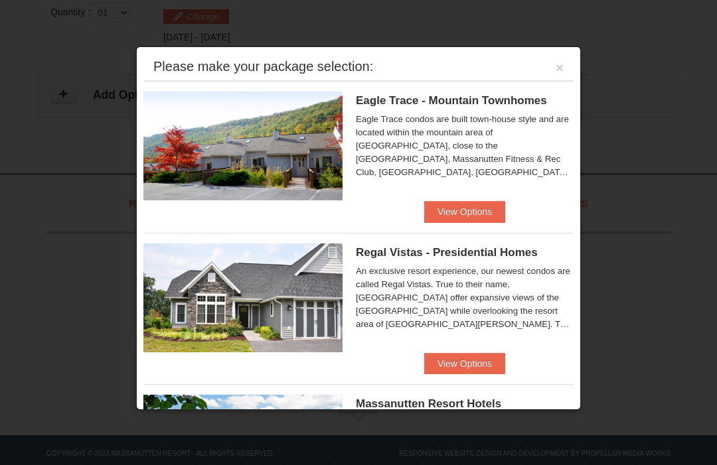
click at [482, 212] on button "View Options" at bounding box center [464, 211] width 81 height 21
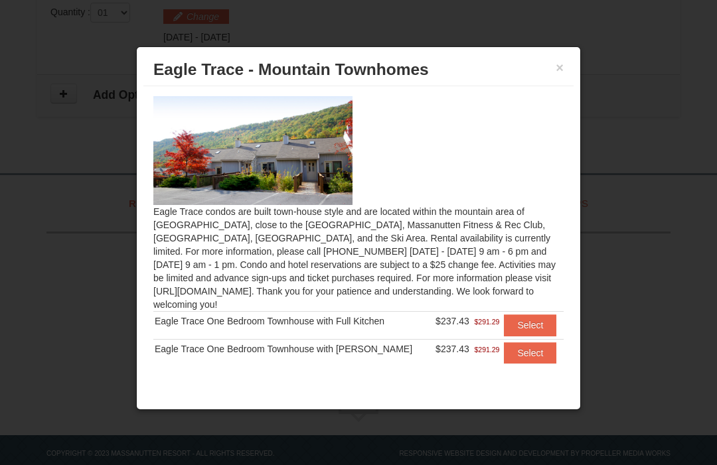
click at [537, 329] on button "Select" at bounding box center [530, 325] width 52 height 21
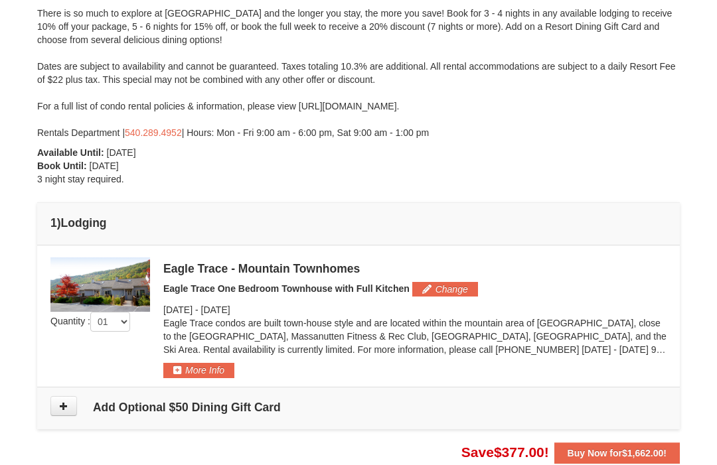
scroll to position [176, 0]
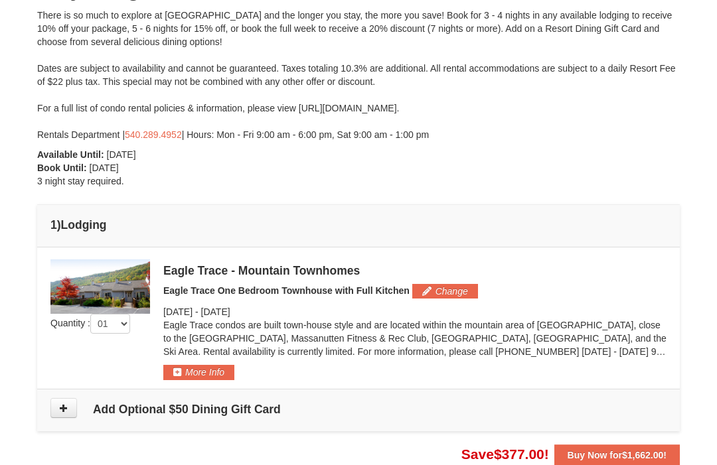
click at [639, 446] on button "Buy Now for $1,662.00 !" at bounding box center [616, 455] width 125 height 21
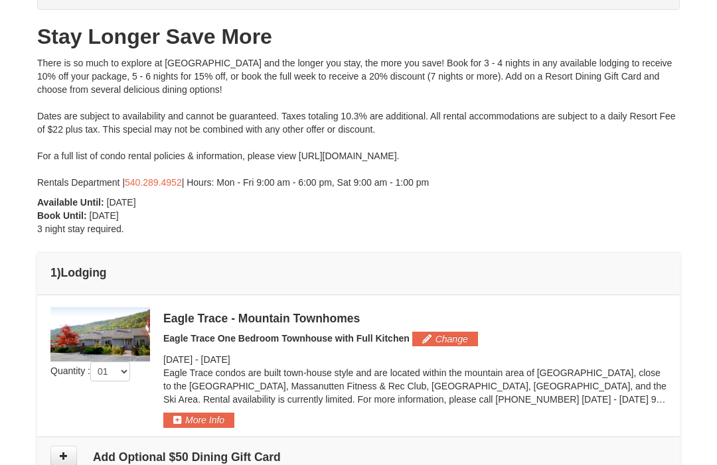
scroll to position [0, 0]
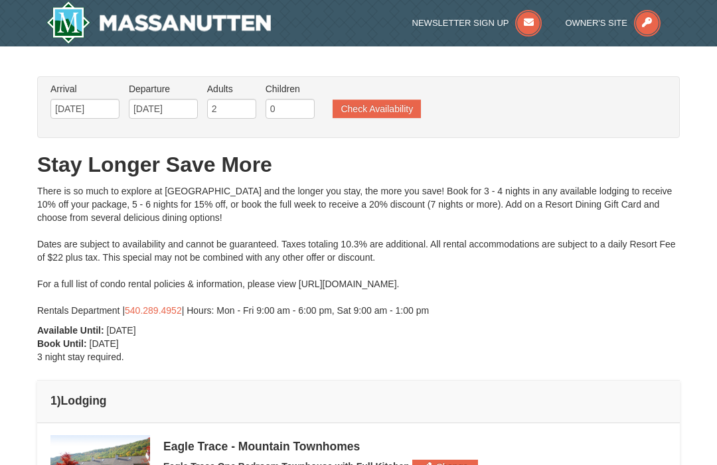
click at [102, 106] on div at bounding box center [358, 232] width 717 height 465
click at [88, 107] on div at bounding box center [358, 232] width 717 height 465
click at [97, 114] on div at bounding box center [358, 232] width 717 height 465
click at [106, 105] on div at bounding box center [358, 232] width 717 height 465
click at [95, 108] on div at bounding box center [358, 232] width 717 height 465
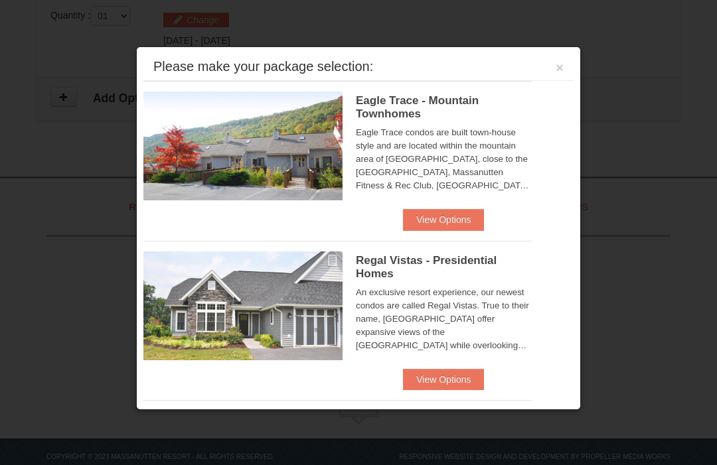
scroll to position [433, 0]
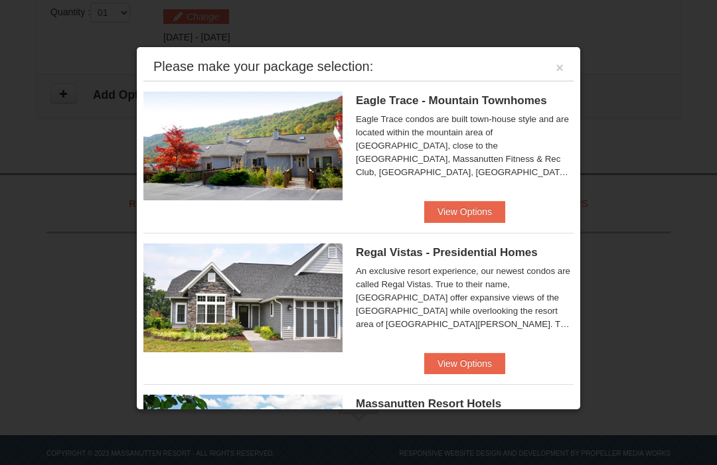
click at [490, 204] on button "View Options" at bounding box center [464, 211] width 81 height 21
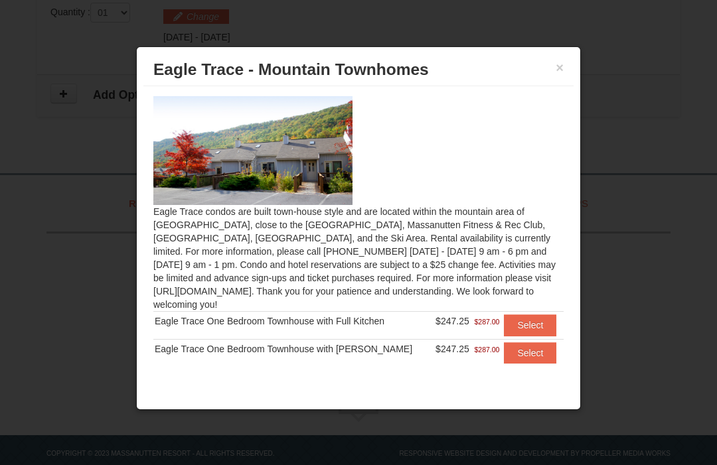
click at [533, 324] on button "Select" at bounding box center [530, 325] width 52 height 21
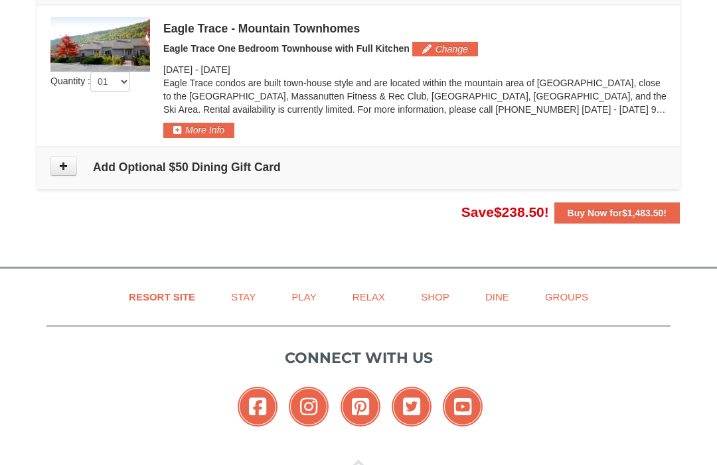
scroll to position [418, 0]
click at [659, 216] on span "$1,483.50" at bounding box center [642, 213] width 41 height 11
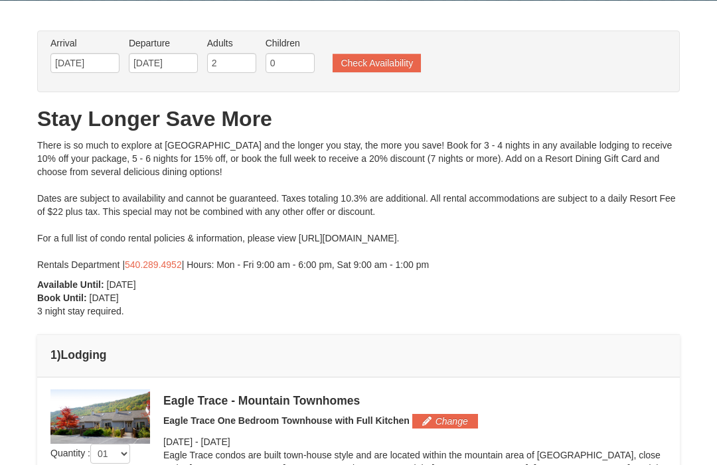
scroll to position [0, 0]
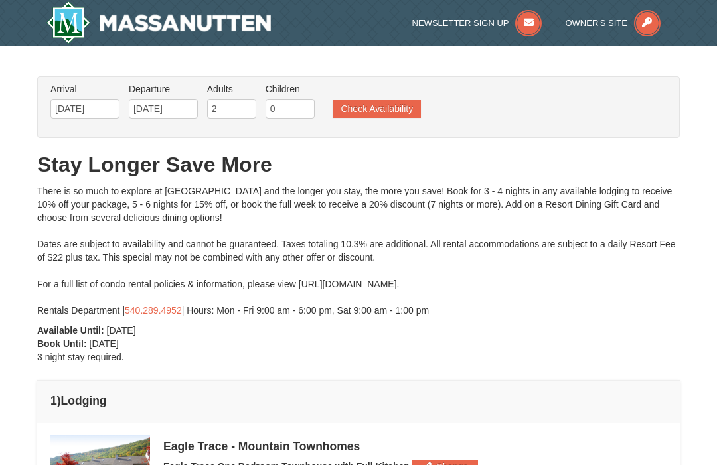
click at [102, 101] on div at bounding box center [358, 232] width 717 height 465
click at [95, 108] on div at bounding box center [358, 232] width 717 height 465
click at [104, 115] on div at bounding box center [358, 232] width 717 height 465
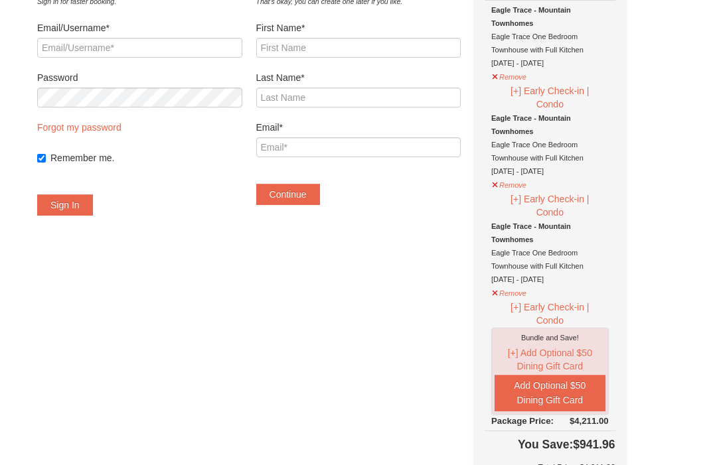
scroll to position [108, 0]
click at [527, 295] on button "Remove" at bounding box center [509, 292] width 36 height 17
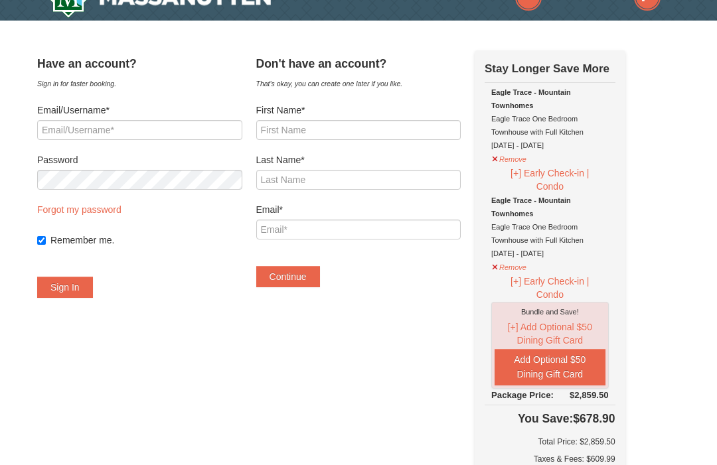
scroll to position [26, 0]
click at [527, 265] on button "Remove" at bounding box center [509, 266] width 36 height 17
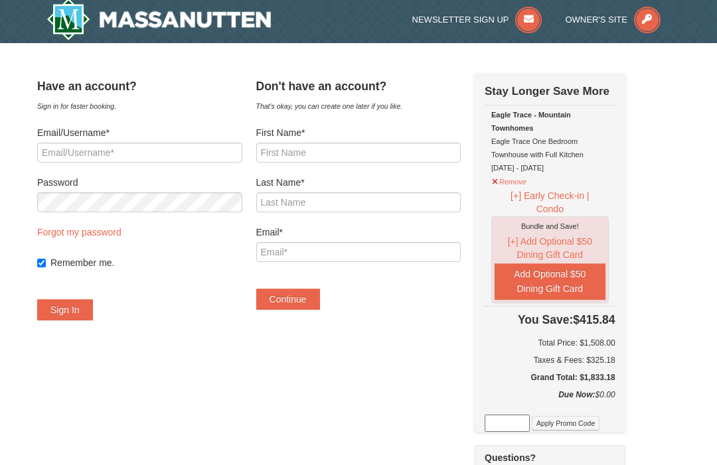
scroll to position [3, 0]
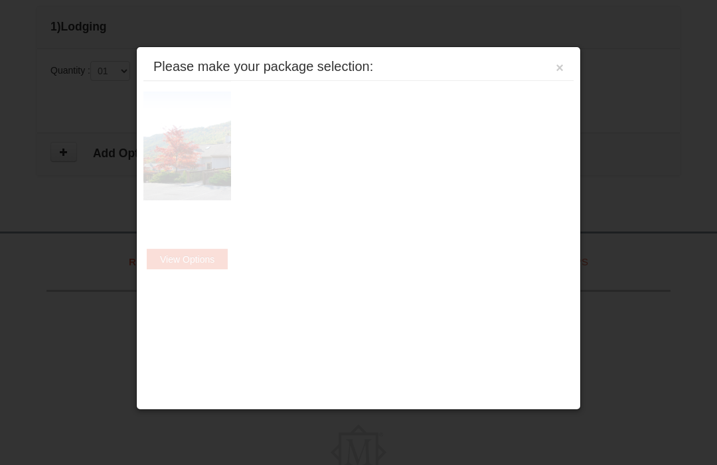
scroll to position [433, 0]
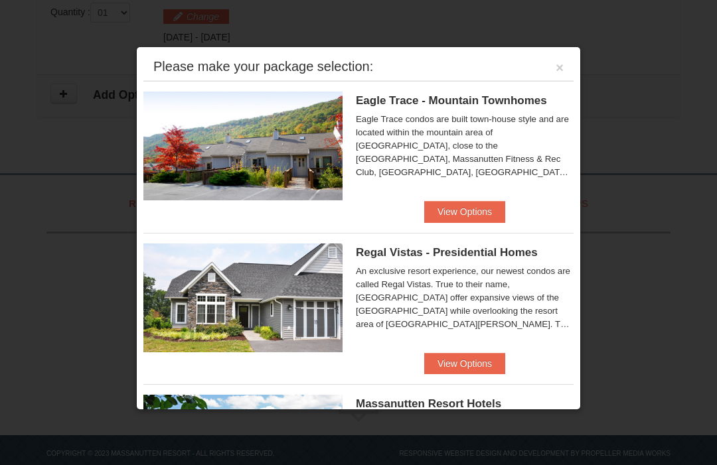
click at [487, 214] on button "View Options" at bounding box center [464, 211] width 81 height 21
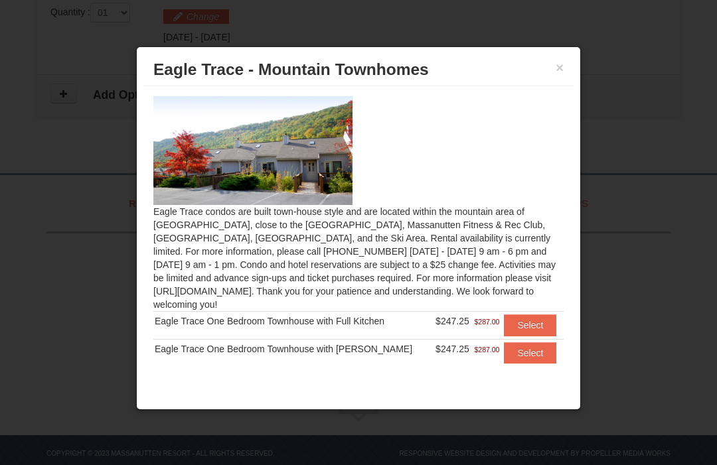
click at [541, 327] on button "Select" at bounding box center [530, 325] width 52 height 21
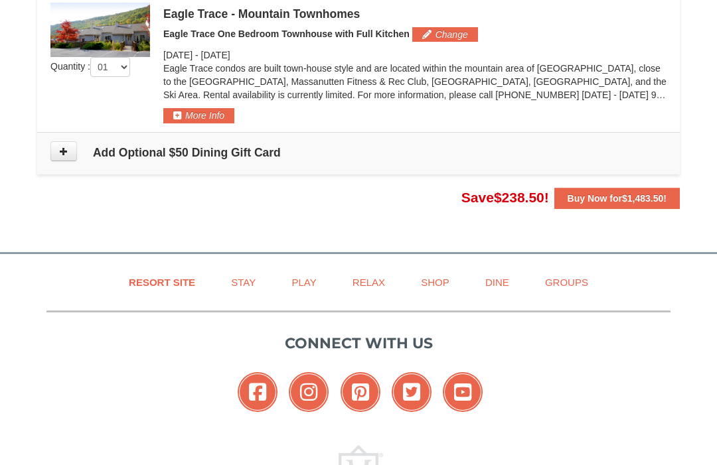
click at [671, 201] on button "Buy Now for $1,483.50 !" at bounding box center [616, 198] width 125 height 21
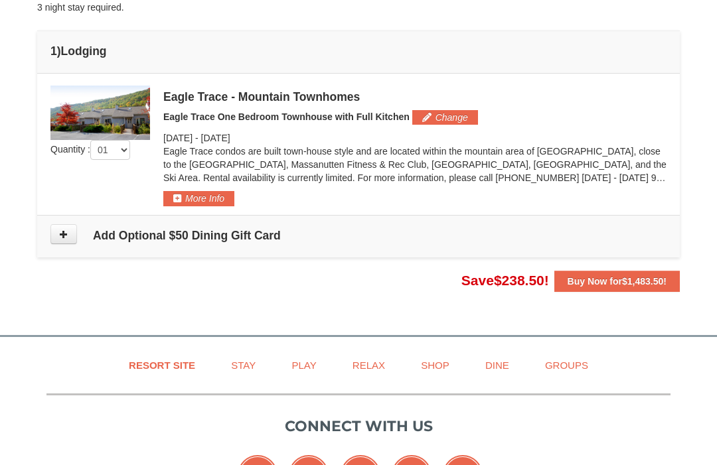
scroll to position [157, 0]
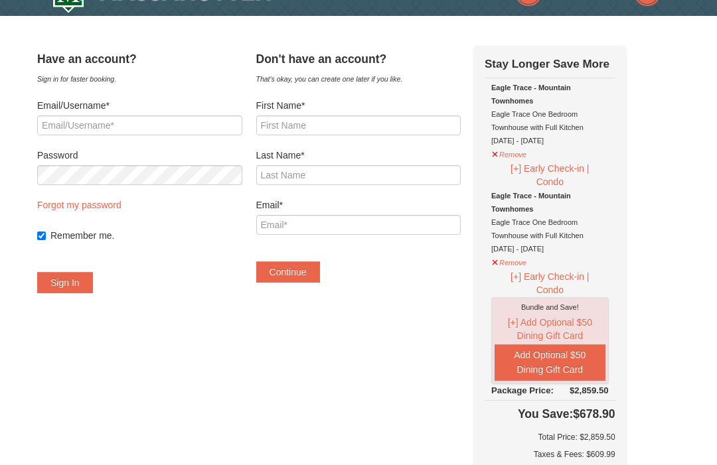
scroll to position [29, 0]
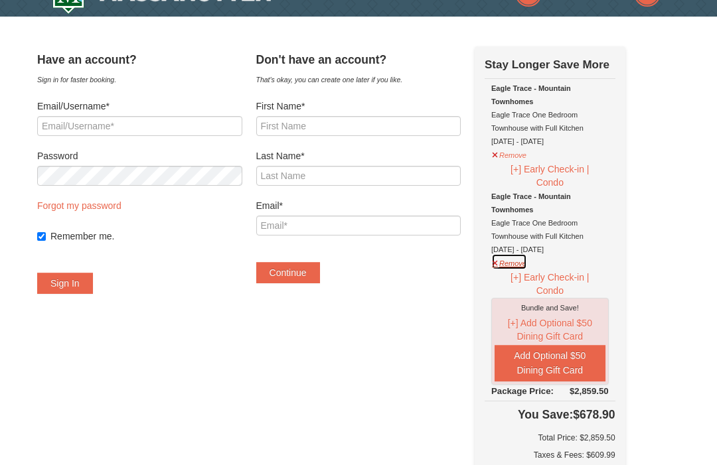
click at [527, 263] on button "Remove" at bounding box center [509, 262] width 36 height 17
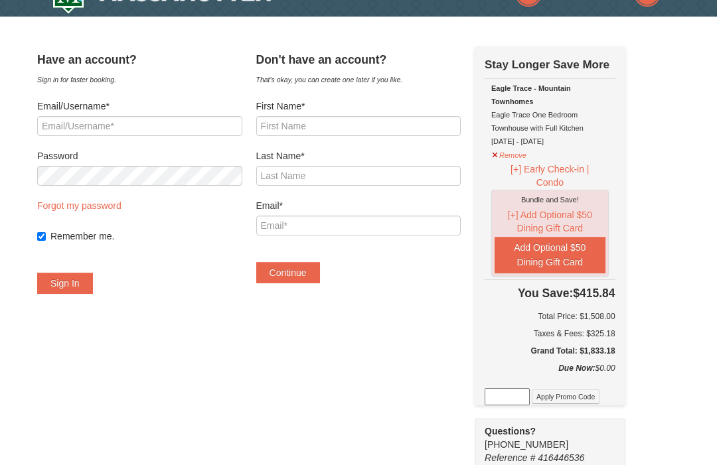
scroll to position [0, 0]
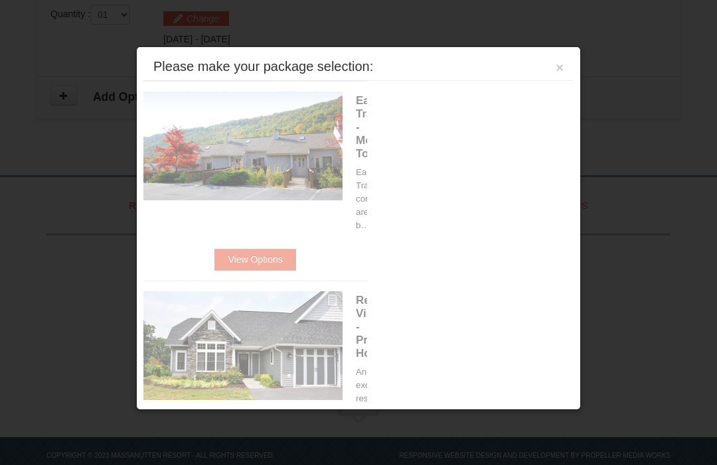
scroll to position [433, 0]
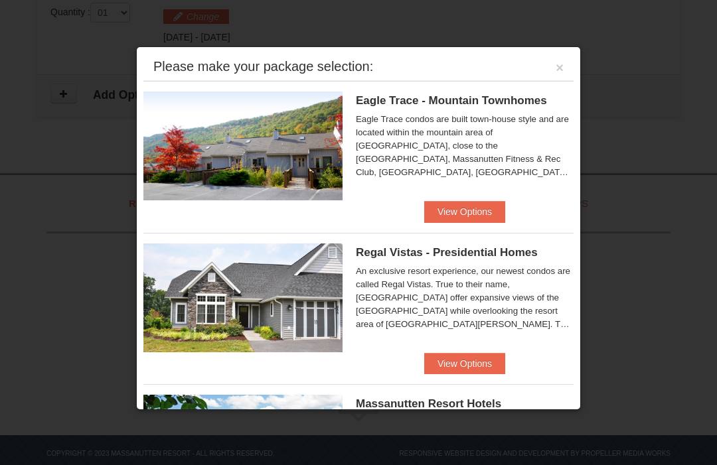
click at [472, 216] on button "View Options" at bounding box center [464, 211] width 81 height 21
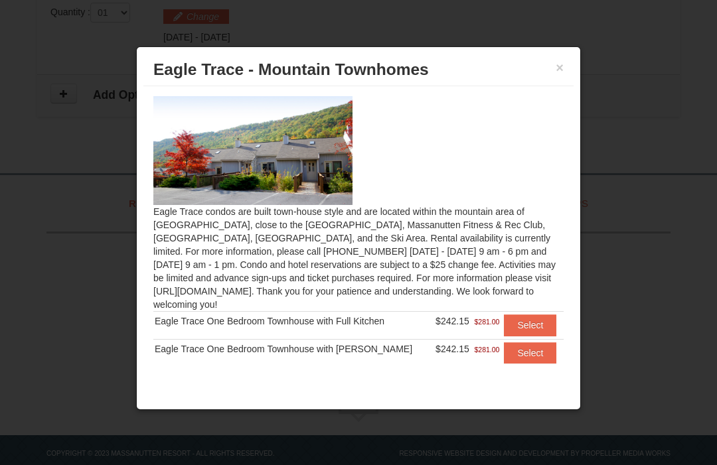
click at [532, 325] on button "Select" at bounding box center [530, 325] width 52 height 21
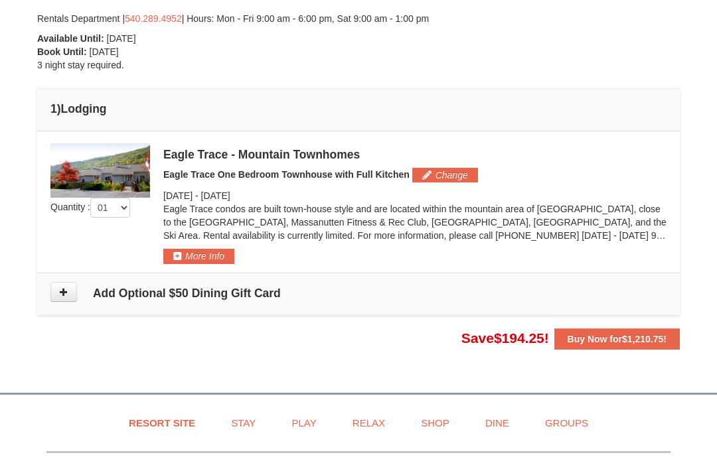
click at [649, 335] on span "$1,210.75" at bounding box center [642, 340] width 41 height 11
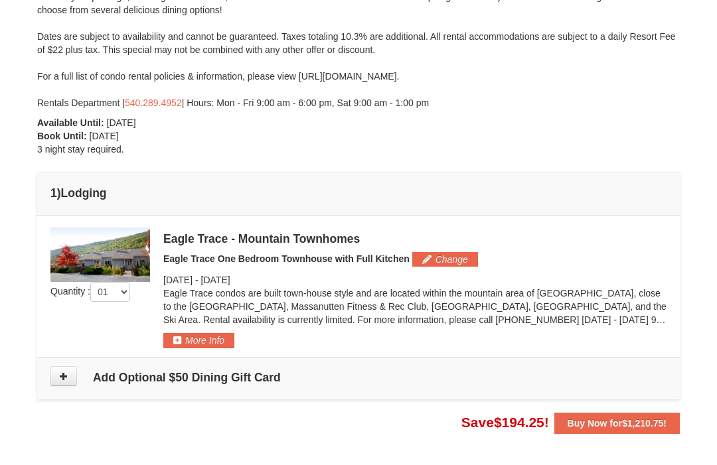
scroll to position [207, 0]
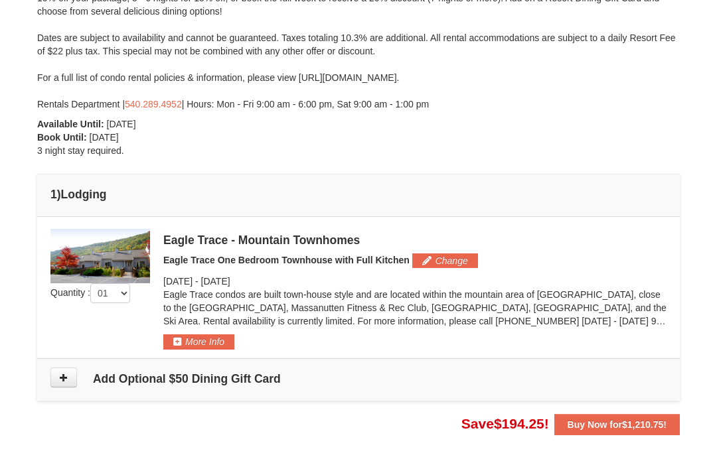
click at [653, 415] on div at bounding box center [358, 232] width 717 height 465
click at [645, 418] on div at bounding box center [358, 232] width 717 height 465
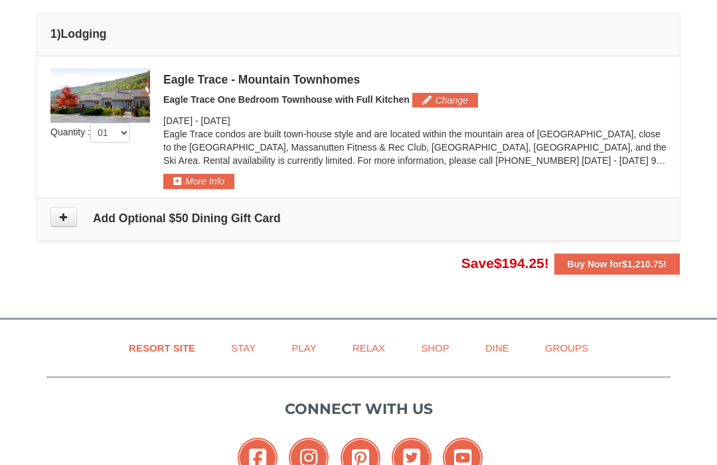
scroll to position [357, 0]
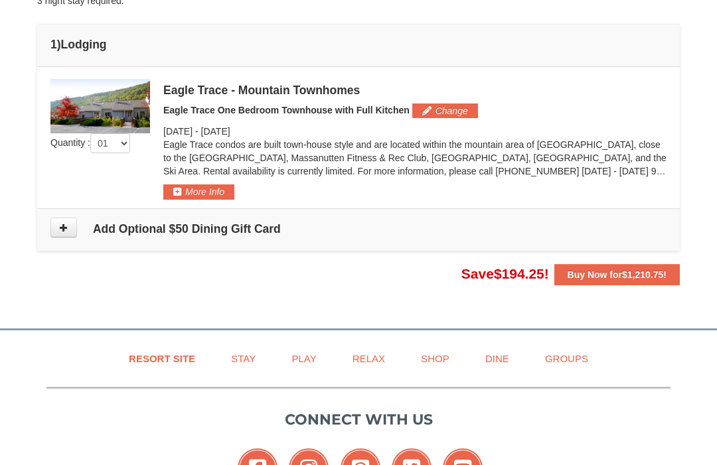
click at [618, 272] on div at bounding box center [358, 232] width 717 height 465
click at [622, 269] on div at bounding box center [358, 232] width 717 height 465
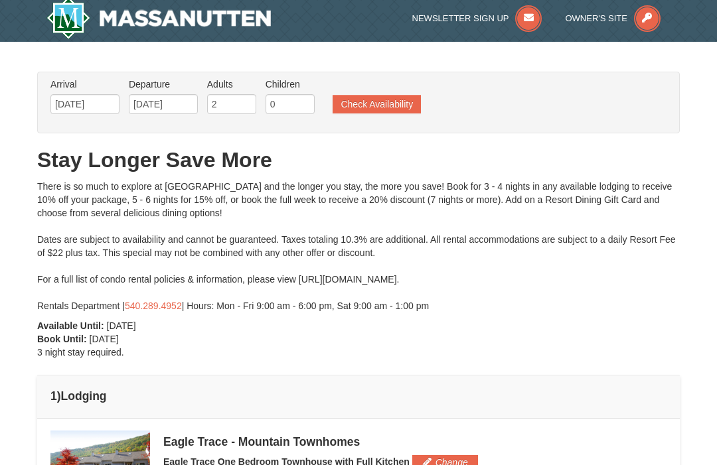
scroll to position [0, 0]
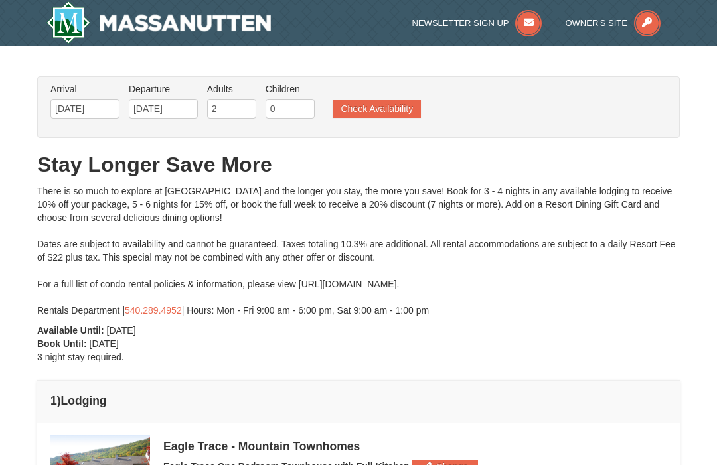
click at [97, 104] on div at bounding box center [358, 232] width 717 height 465
click at [104, 108] on div at bounding box center [358, 232] width 717 height 465
click at [108, 110] on div at bounding box center [358, 232] width 717 height 465
click at [96, 110] on div at bounding box center [358, 232] width 717 height 465
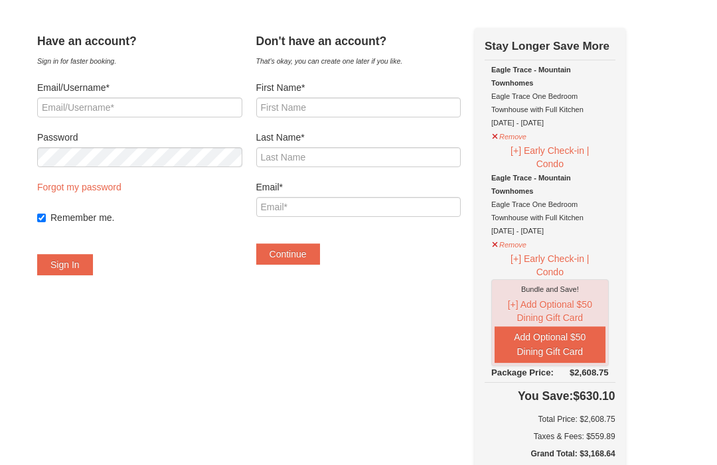
scroll to position [48, 0]
click at [513, 242] on button "Remove" at bounding box center [509, 244] width 36 height 17
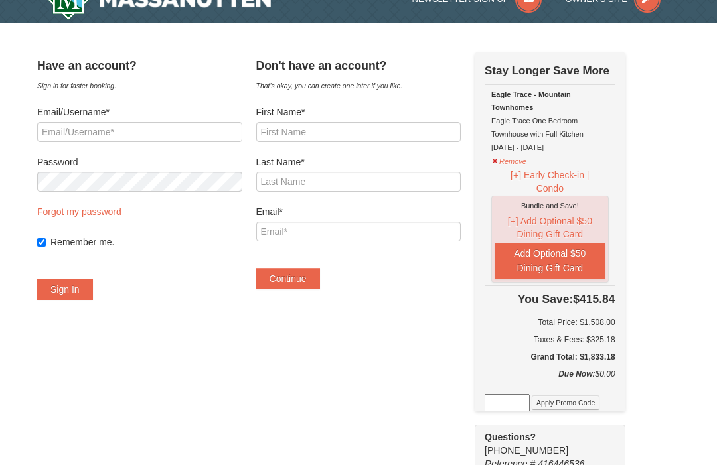
scroll to position [0, 0]
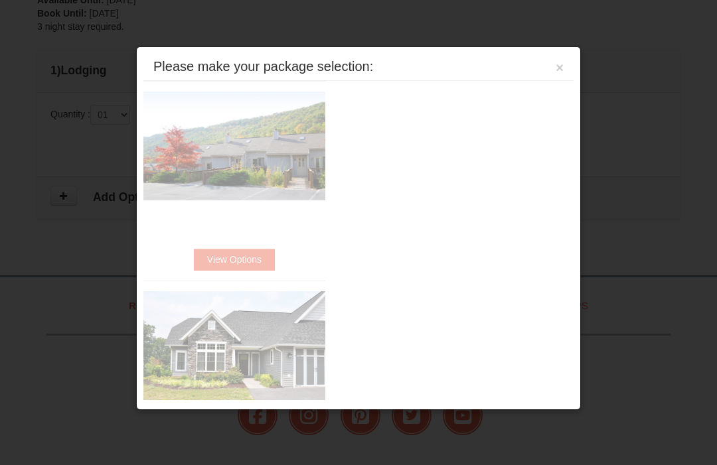
scroll to position [433, 0]
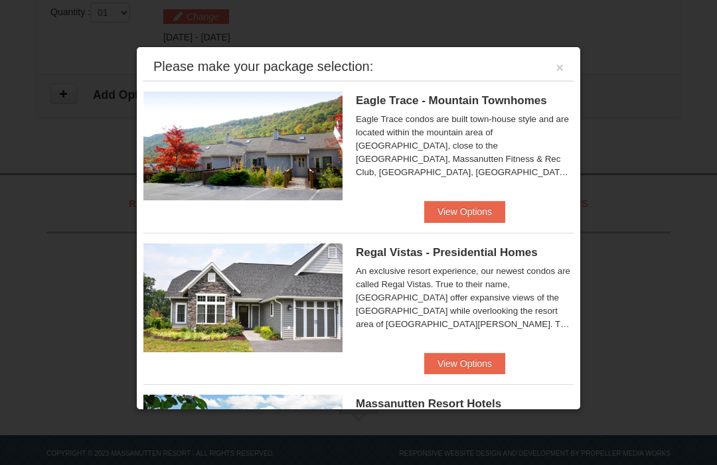
click at [465, 215] on button "View Options" at bounding box center [464, 211] width 81 height 21
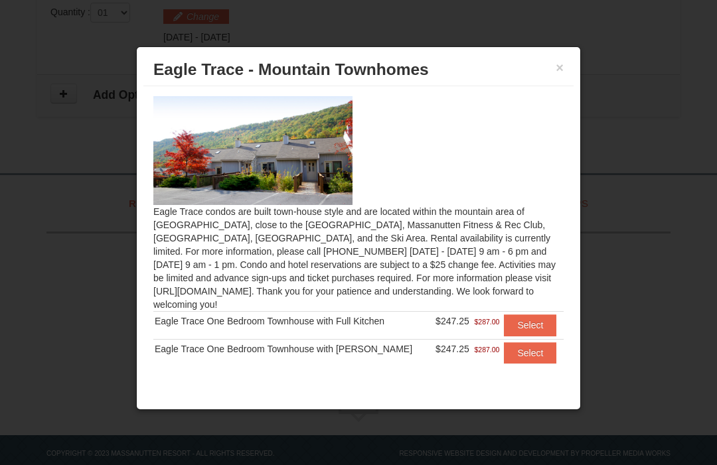
click at [528, 325] on button "Select" at bounding box center [530, 325] width 52 height 21
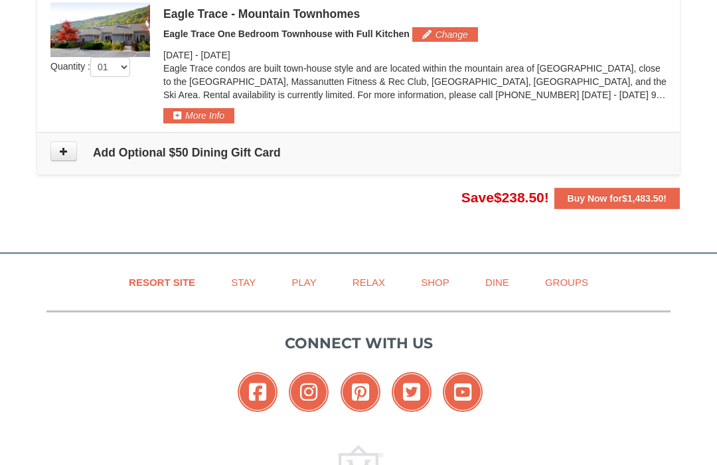
click at [636, 203] on span "$1,483.50" at bounding box center [642, 198] width 41 height 11
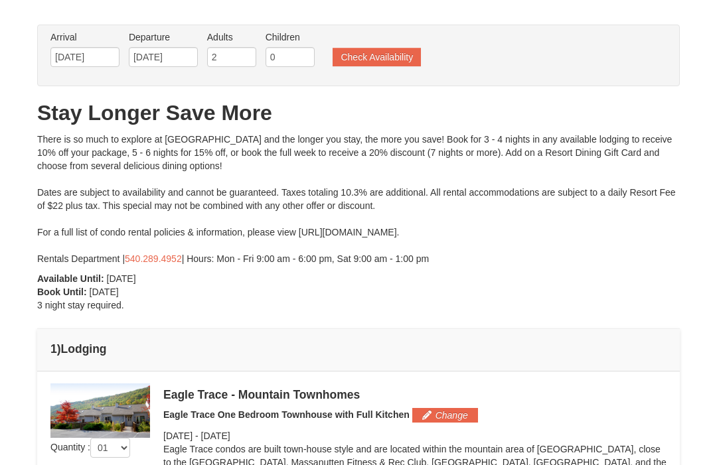
scroll to position [0, 0]
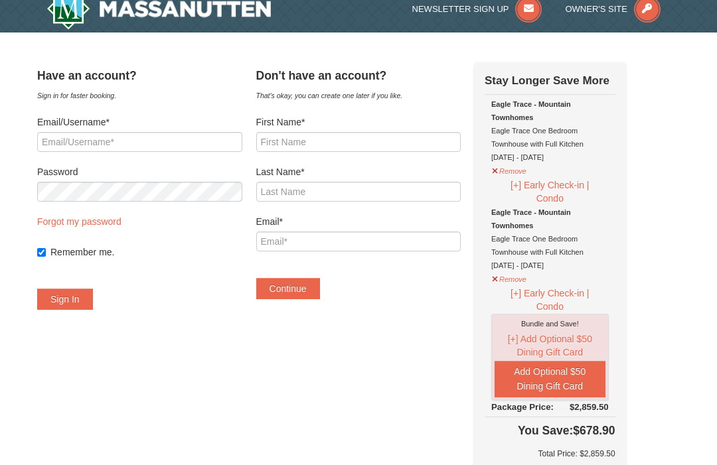
scroll to position [13, 0]
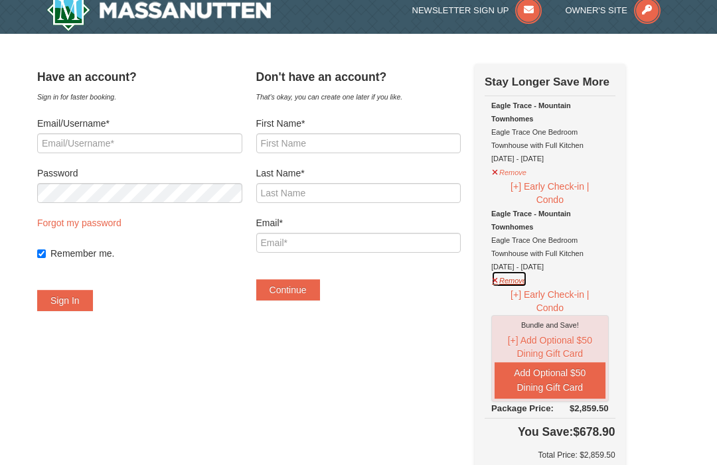
click at [515, 282] on button "Remove" at bounding box center [509, 279] width 36 height 17
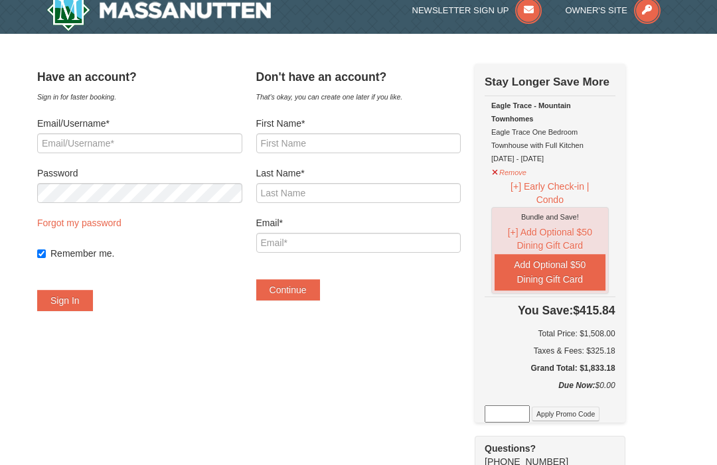
scroll to position [0, 0]
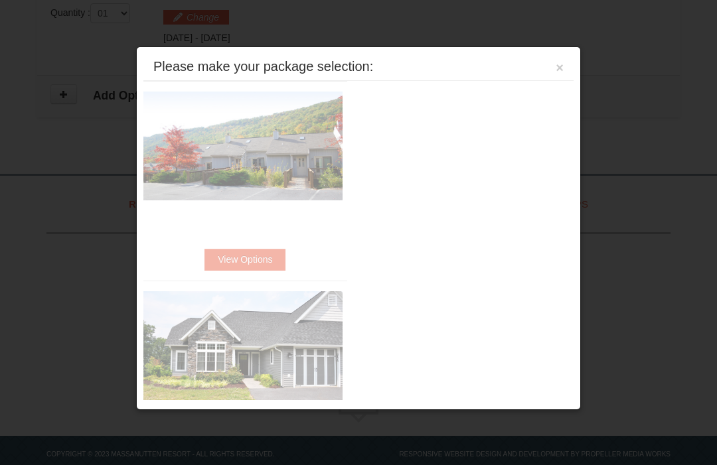
scroll to position [433, 0]
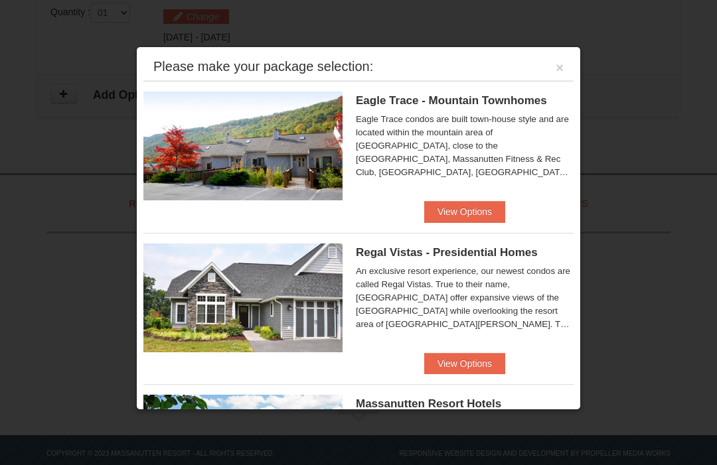
click at [479, 216] on button "View Options" at bounding box center [464, 211] width 81 height 21
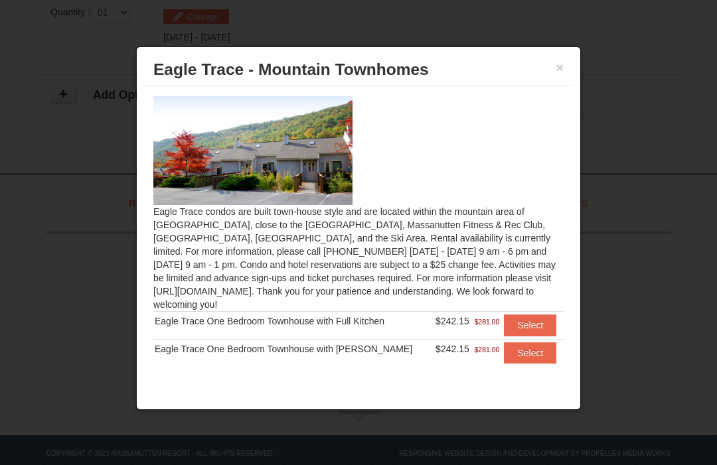
click at [545, 321] on button "Select" at bounding box center [530, 325] width 52 height 21
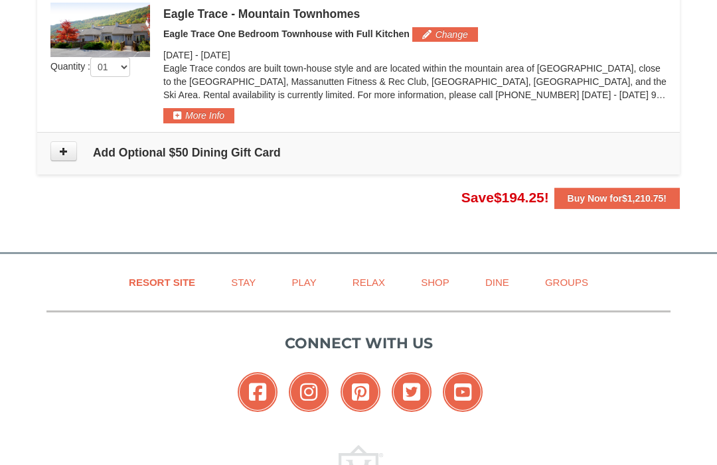
click at [627, 197] on span "$1,210.75" at bounding box center [642, 198] width 41 height 11
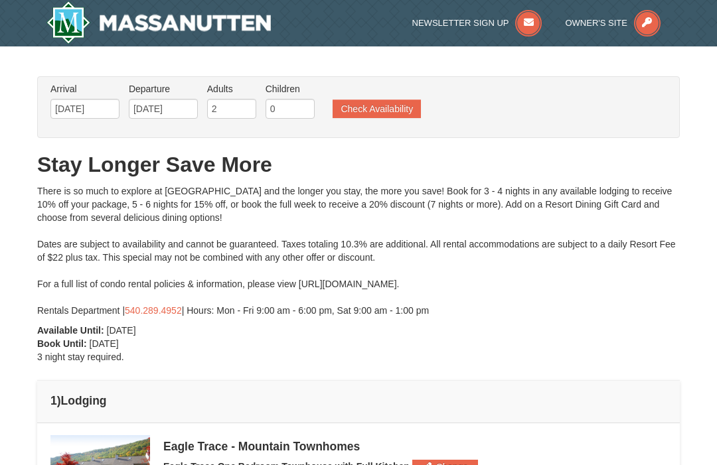
click at [98, 110] on div at bounding box center [358, 232] width 717 height 465
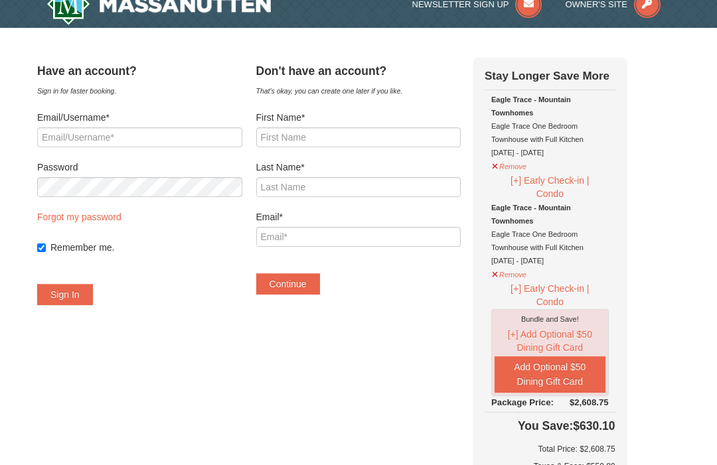
scroll to position [19, 0]
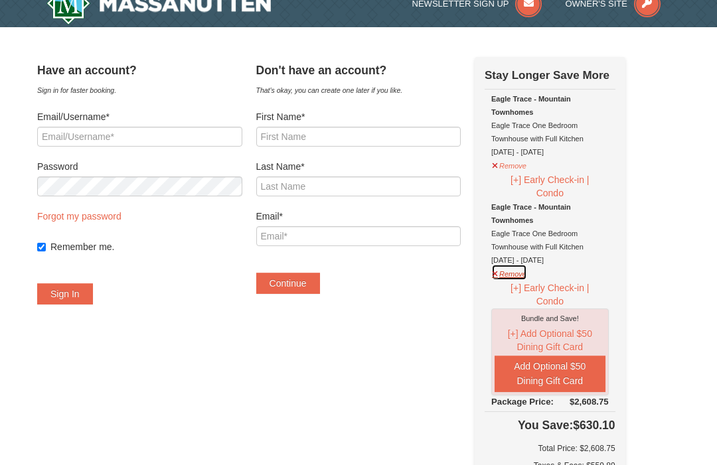
click at [527, 276] on button "Remove" at bounding box center [509, 272] width 36 height 17
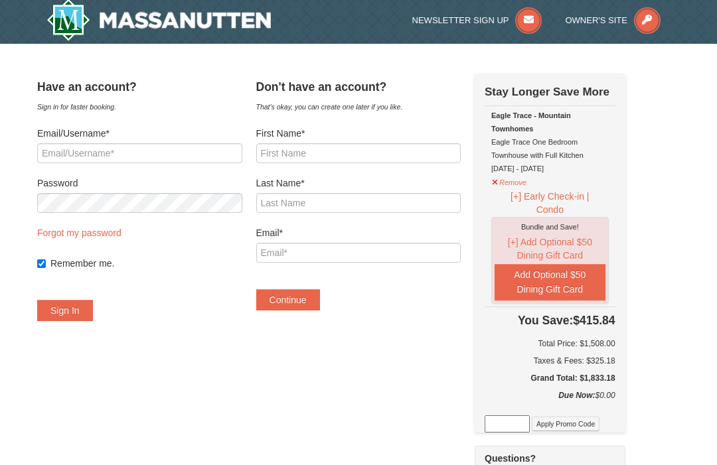
scroll to position [2, 0]
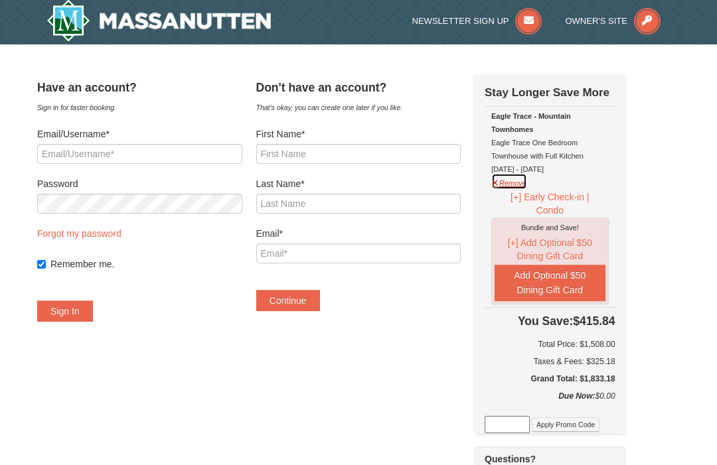
click at [527, 186] on button "Remove" at bounding box center [509, 181] width 36 height 17
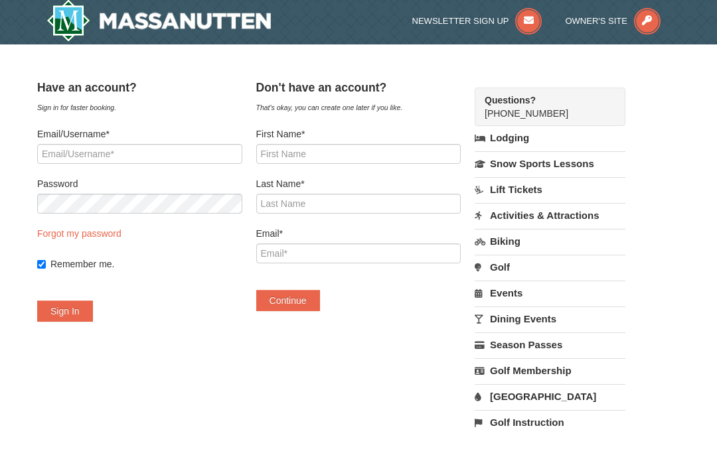
scroll to position [0, 0]
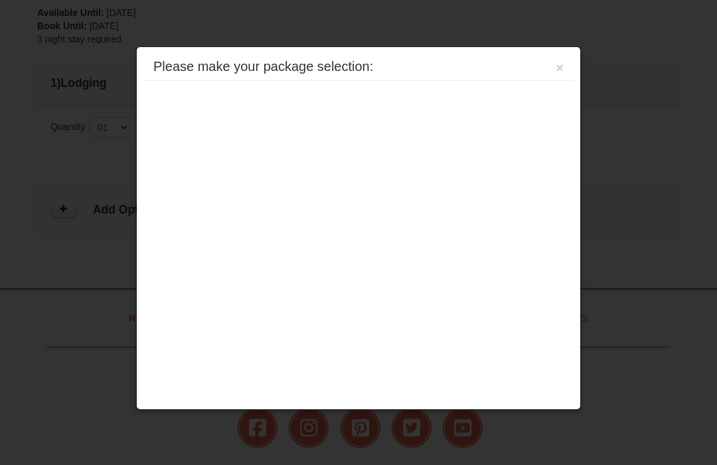
scroll to position [433, 0]
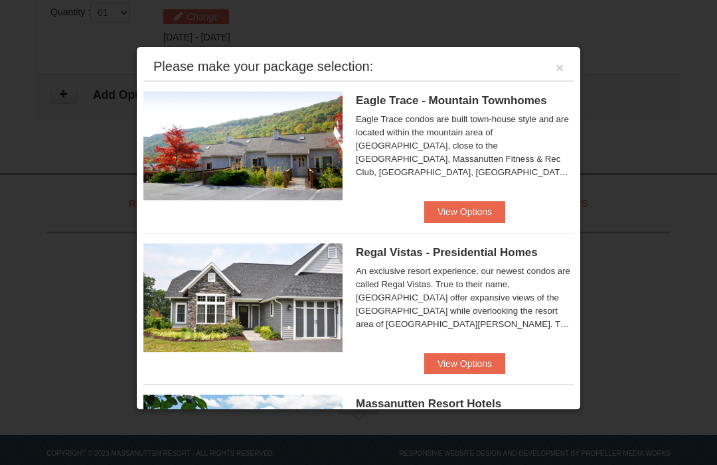
click at [475, 213] on button "View Options" at bounding box center [464, 211] width 81 height 21
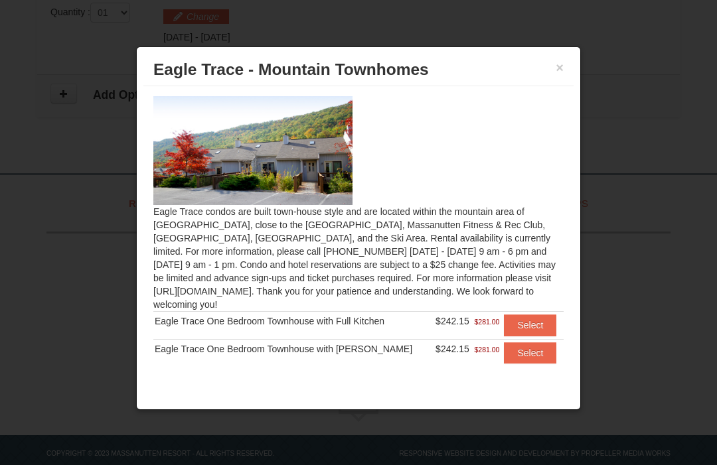
click at [539, 327] on button "Select" at bounding box center [530, 325] width 52 height 21
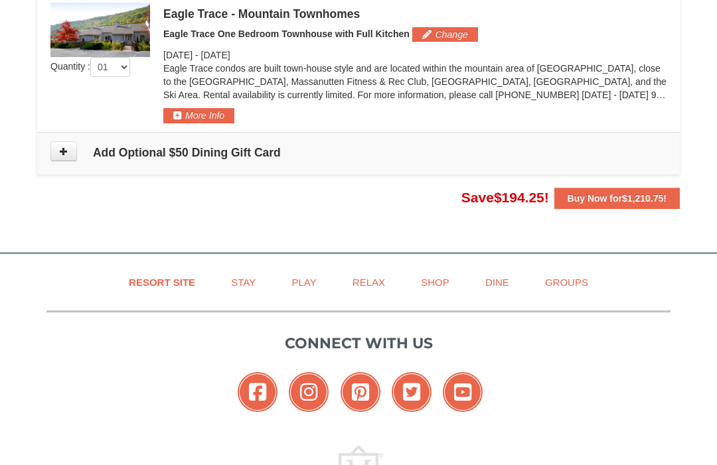
click at [635, 208] on button "Buy Now for $1,210.75 !" at bounding box center [616, 198] width 125 height 21
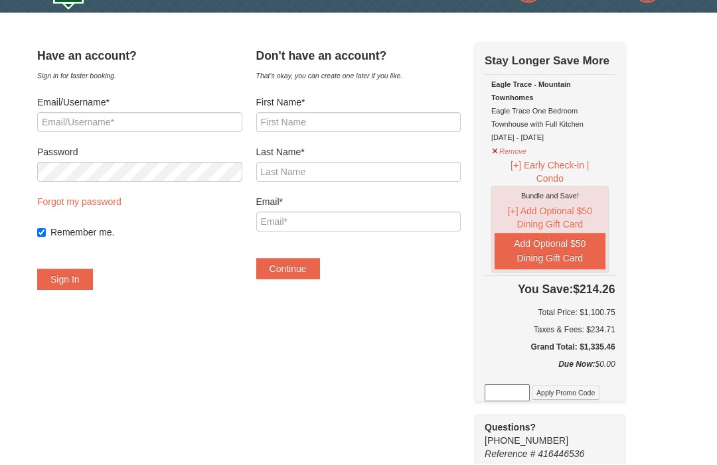
scroll to position [34, 0]
click at [527, 153] on button "Remove" at bounding box center [509, 149] width 36 height 17
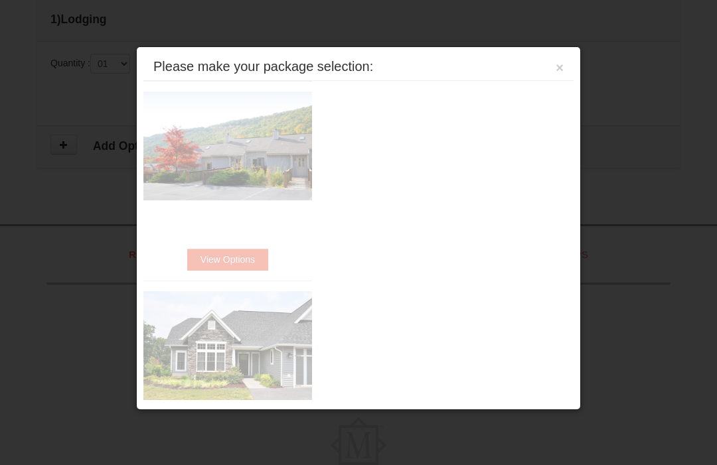
scroll to position [385, 0]
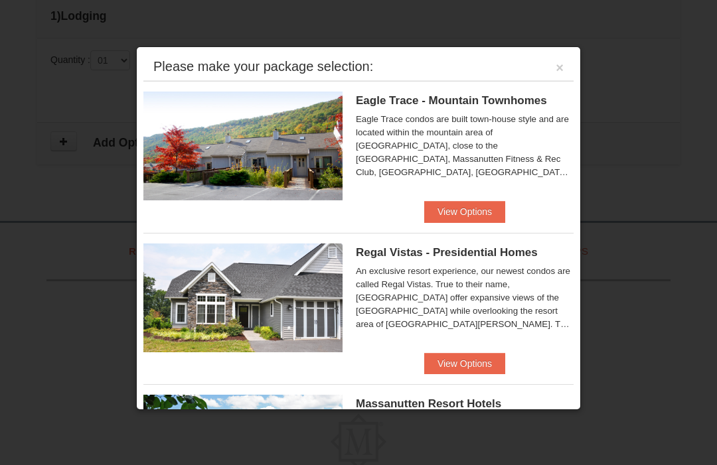
click at [471, 214] on button "View Options" at bounding box center [464, 211] width 81 height 21
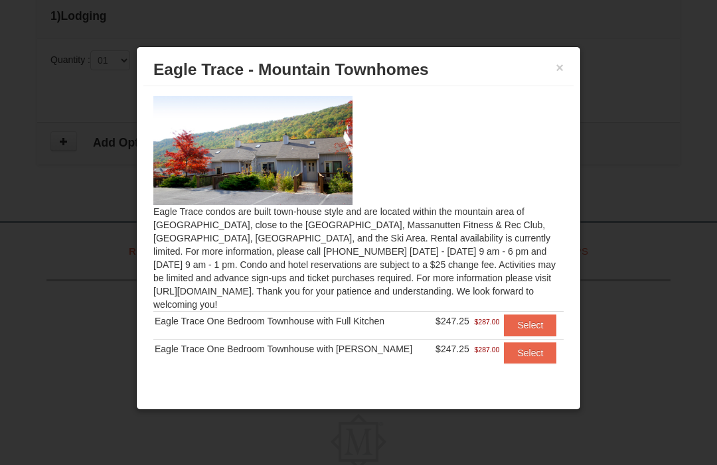
click at [529, 325] on button "Select" at bounding box center [530, 325] width 52 height 21
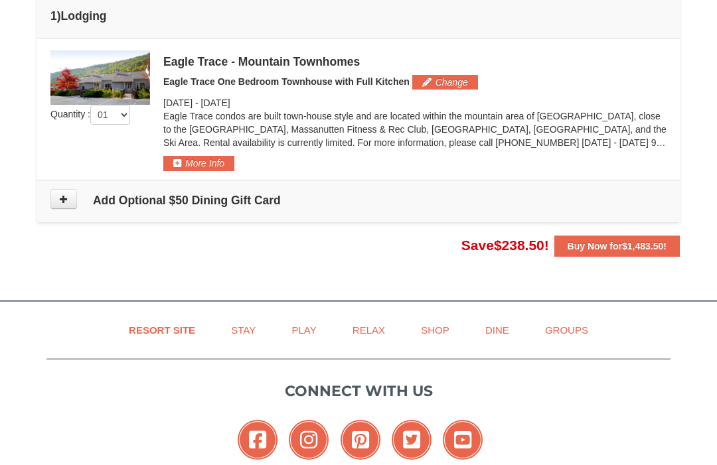
click at [619, 250] on strong "Buy Now for $1,483.50 !" at bounding box center [617, 246] width 99 height 11
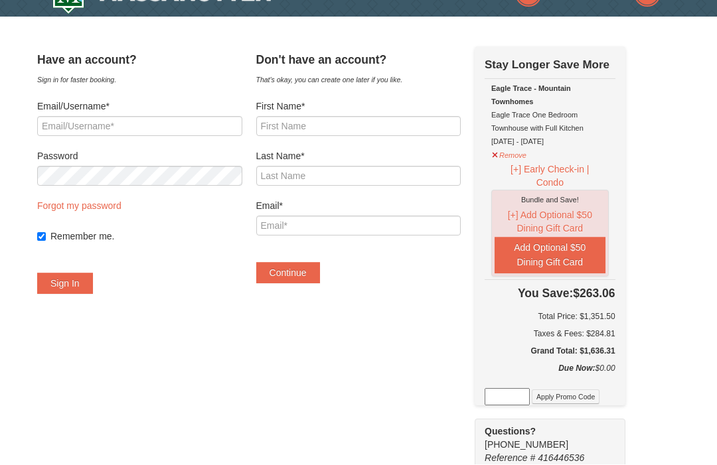
scroll to position [30, 0]
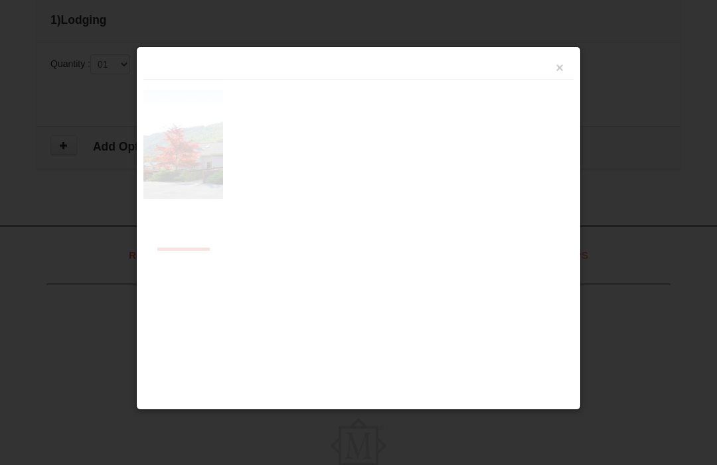
scroll to position [433, 0]
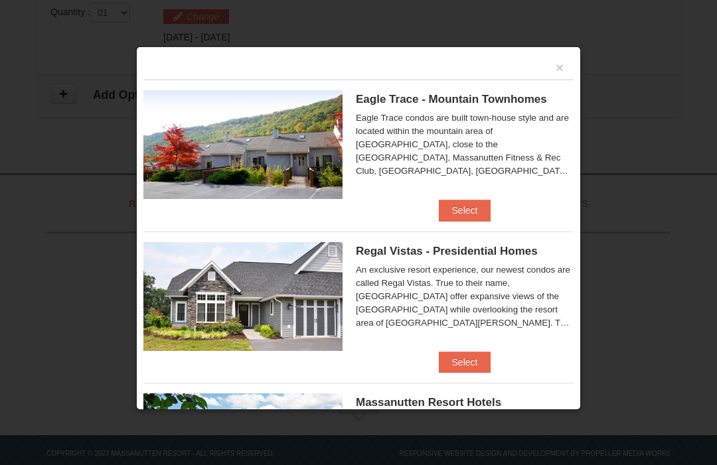
click at [560, 61] on button "×" at bounding box center [560, 67] width 8 height 13
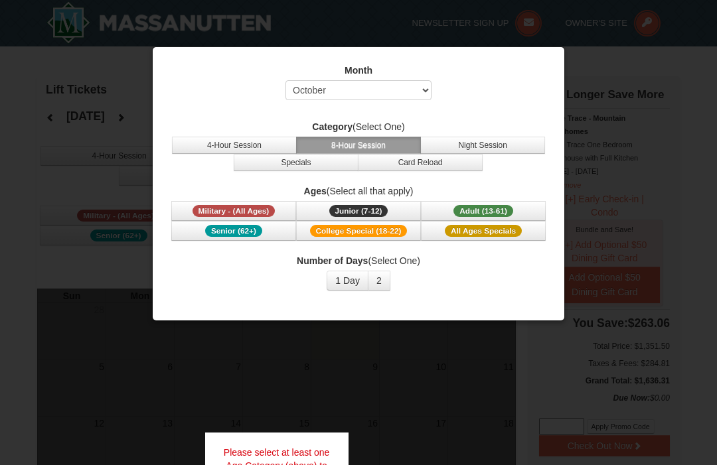
click at [375, 214] on span "Junior (7-12)" at bounding box center [358, 211] width 59 height 12
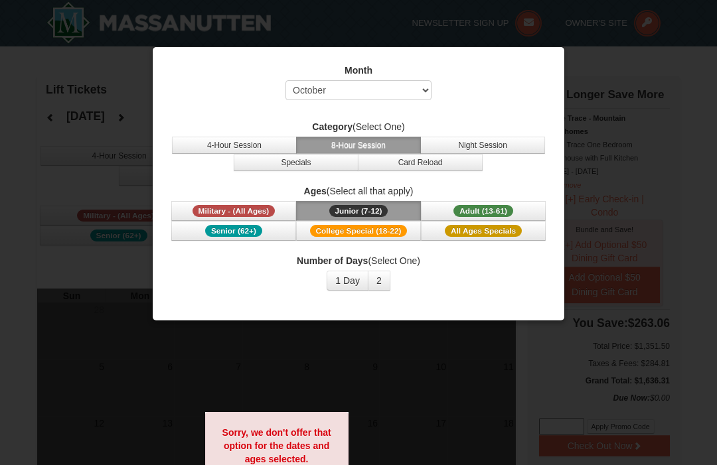
click at [394, 147] on button "8-Hour Session" at bounding box center [358, 145] width 125 height 17
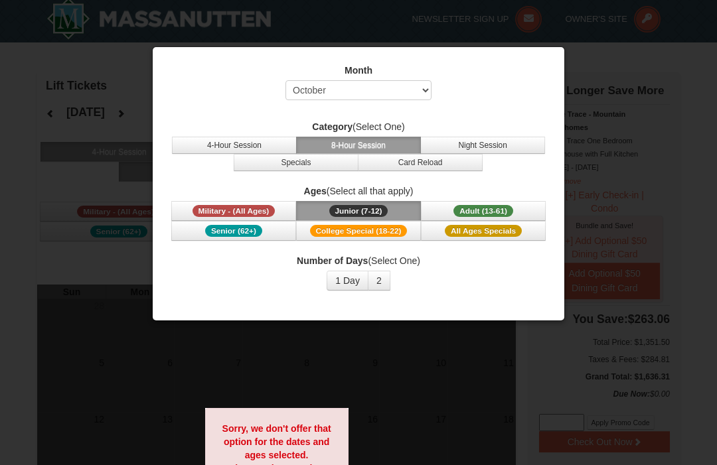
scroll to position [3, 0]
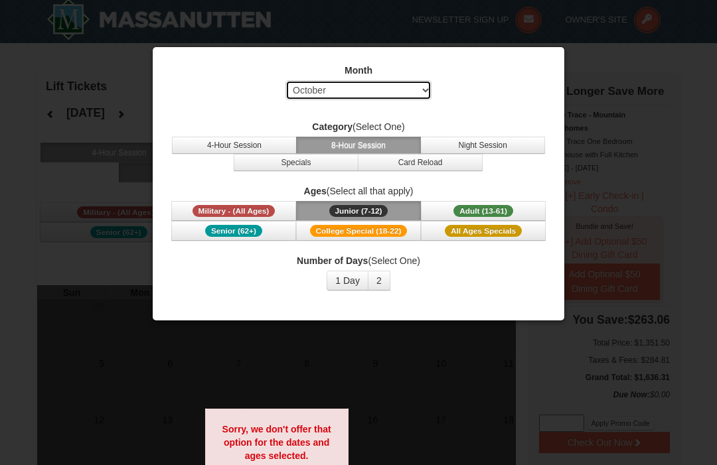
click at [423, 100] on select "Select October November December January February March April May June July Aug…" at bounding box center [359, 90] width 146 height 20
select select "12"
click at [388, 221] on button "Junior (7-12) (7 - 12)" at bounding box center [358, 211] width 125 height 20
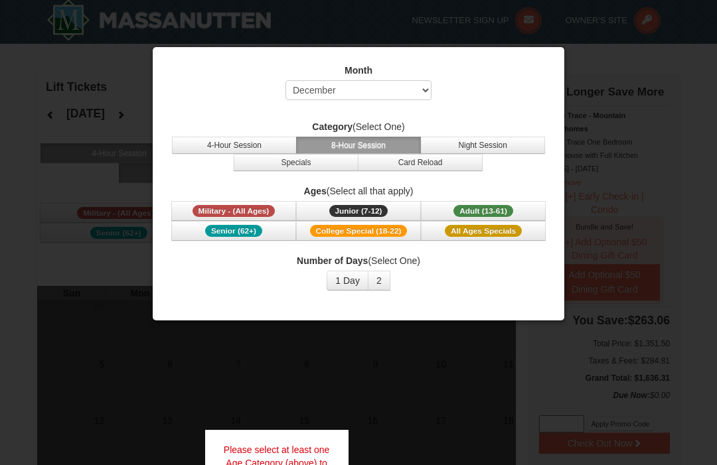
scroll to position [27, 0]
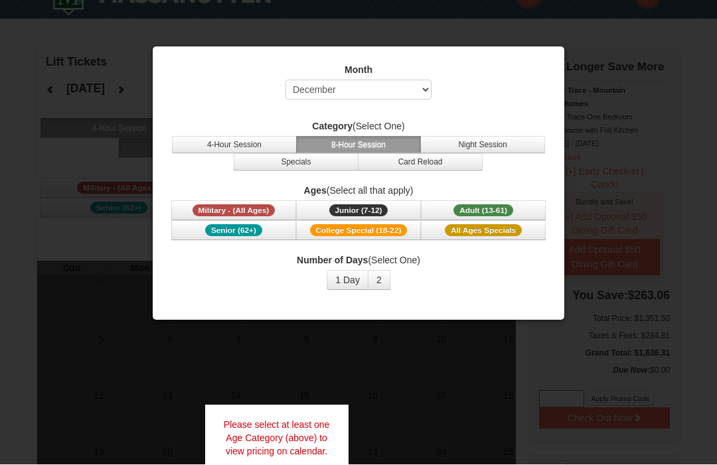
click at [386, 143] on button "8-Hour Session" at bounding box center [358, 145] width 125 height 17
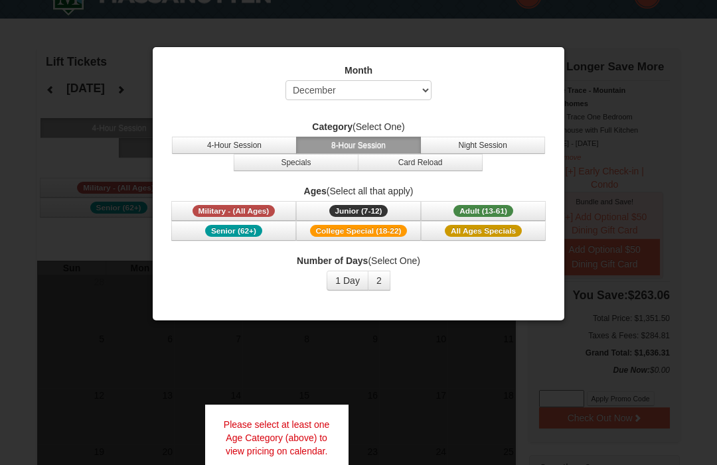
click at [388, 214] on button "Junior (7-12) (7 - 12)" at bounding box center [358, 211] width 125 height 20
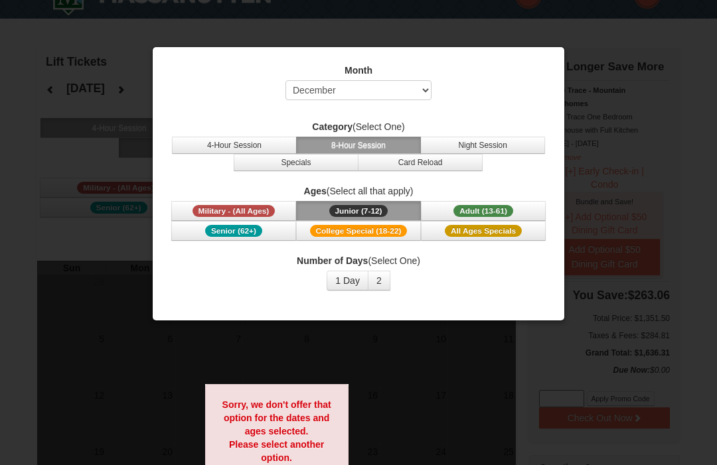
click at [499, 212] on span "Adult (13-61)" at bounding box center [484, 211] width 60 height 12
click at [389, 144] on button "8-Hour Session" at bounding box center [358, 145] width 125 height 17
click at [266, 146] on button "4-Hour Session" at bounding box center [234, 145] width 125 height 17
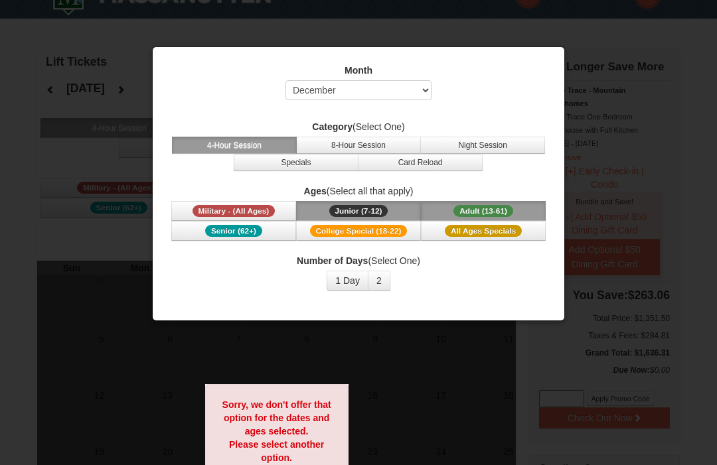
click at [514, 214] on button "Adult (13-61) (13 - 61)" at bounding box center [483, 211] width 125 height 20
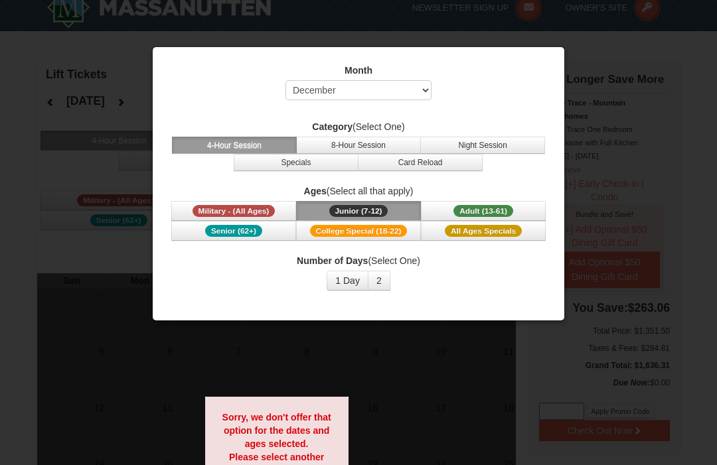
scroll to position [0, 0]
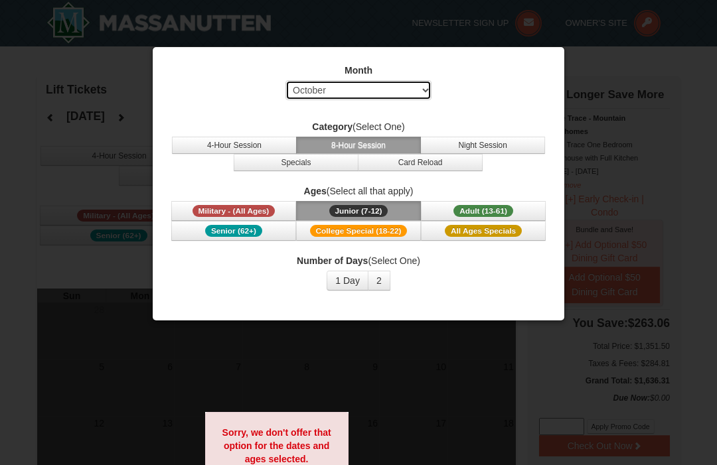
click at [423, 90] on select "Select October November December January February March April May June July Aug…" at bounding box center [359, 90] width 146 height 20
select select "12"
click at [511, 210] on span "Adult (13-61)" at bounding box center [484, 211] width 60 height 12
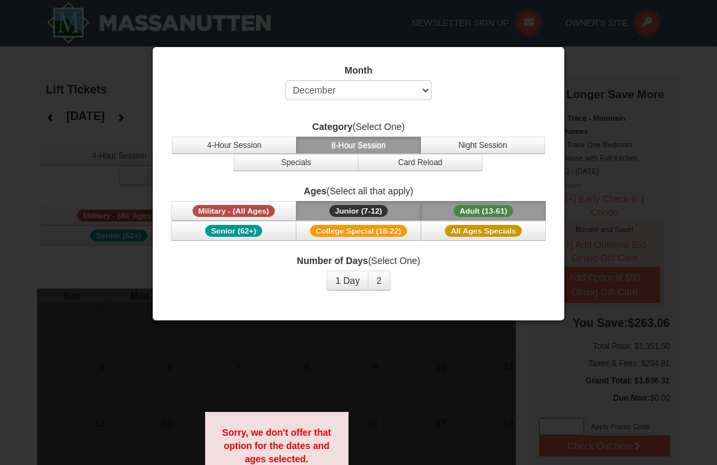
click at [406, 144] on button "8-Hour Session" at bounding box center [358, 145] width 125 height 17
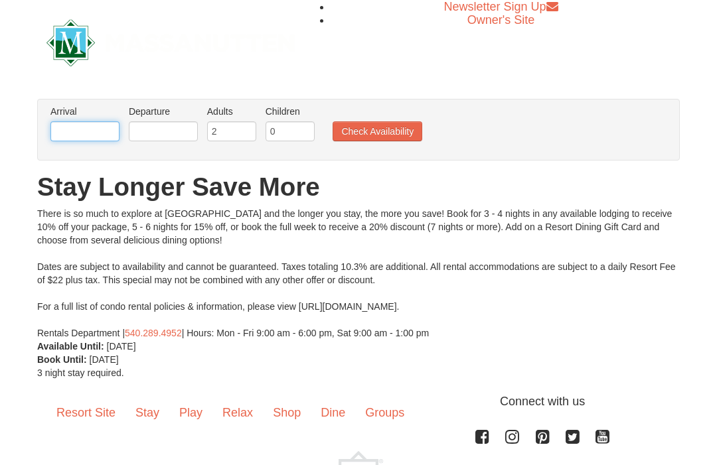
click at [78, 129] on input "text" at bounding box center [84, 132] width 69 height 20
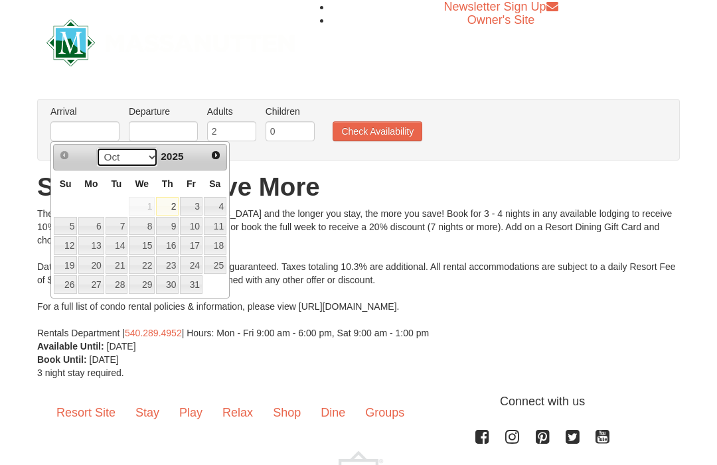
click at [151, 159] on select "Oct Nov Dec" at bounding box center [127, 157] width 62 height 20
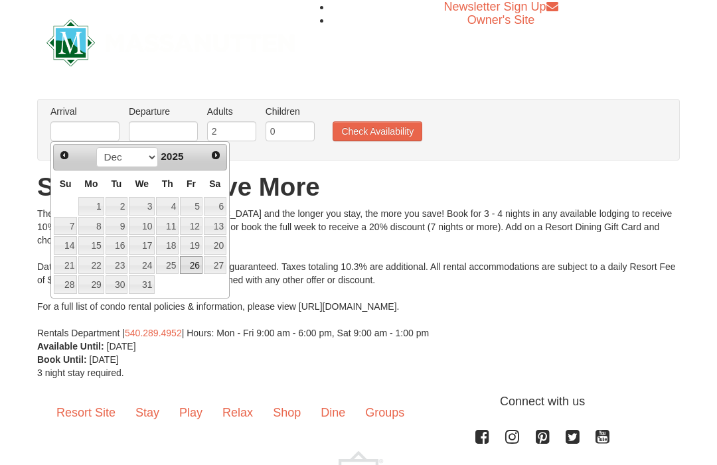
click at [201, 270] on link "26" at bounding box center [191, 265] width 23 height 19
type input "[DATE]"
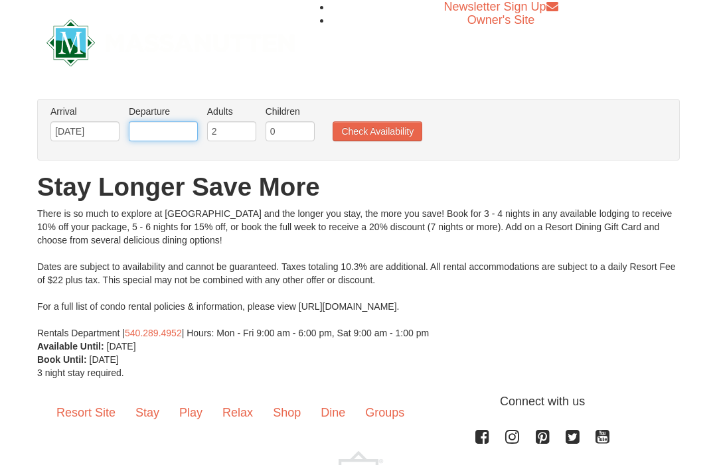
click at [157, 140] on input "text" at bounding box center [163, 132] width 69 height 20
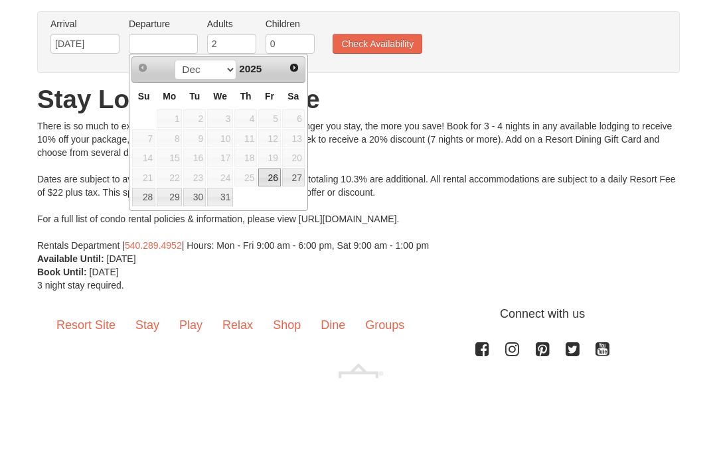
click at [295, 150] on span "Next" at bounding box center [294, 155] width 11 height 11
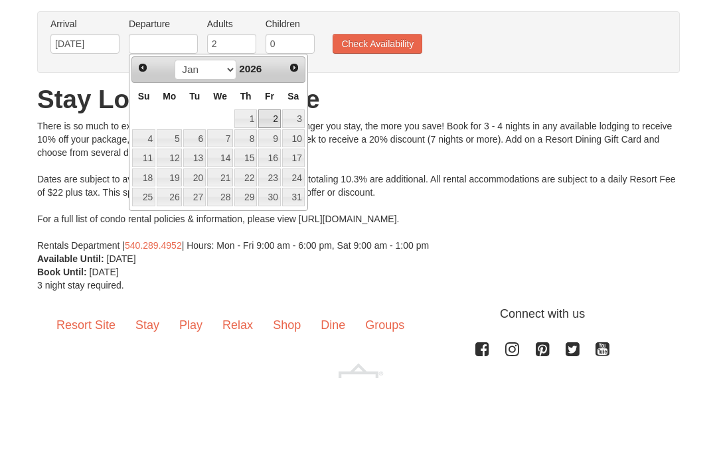
click at [277, 197] on link "2" at bounding box center [269, 206] width 23 height 19
type input "[DATE]"
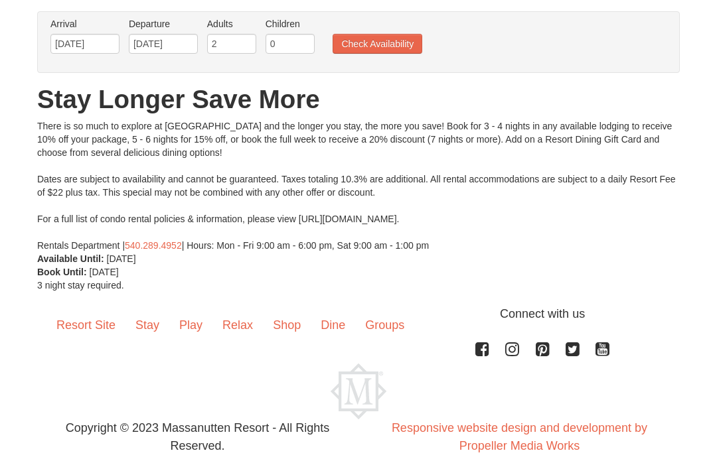
click at [390, 52] on button "Check Availability" at bounding box center [378, 45] width 90 height 20
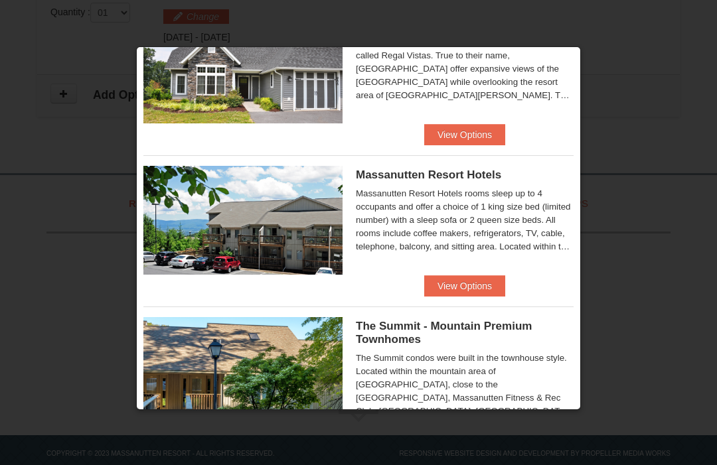
scroll to position [230, 0]
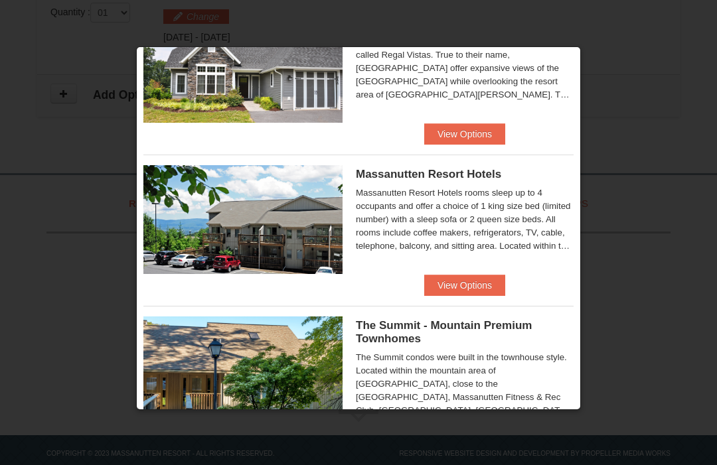
click at [476, 286] on button "View Options" at bounding box center [464, 285] width 81 height 21
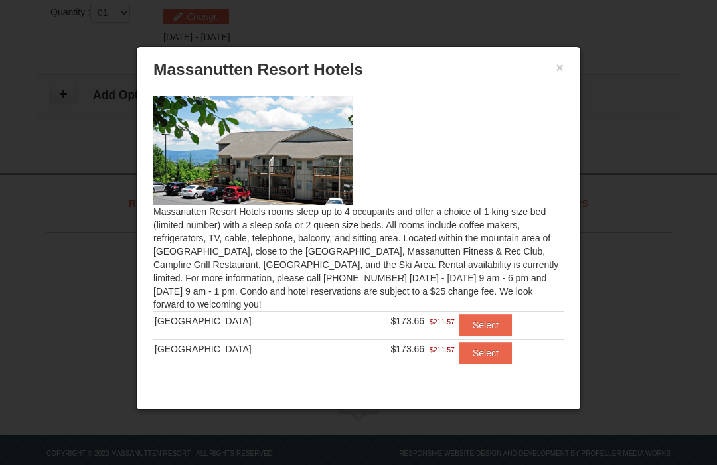
click at [487, 322] on button "Select" at bounding box center [485, 325] width 52 height 21
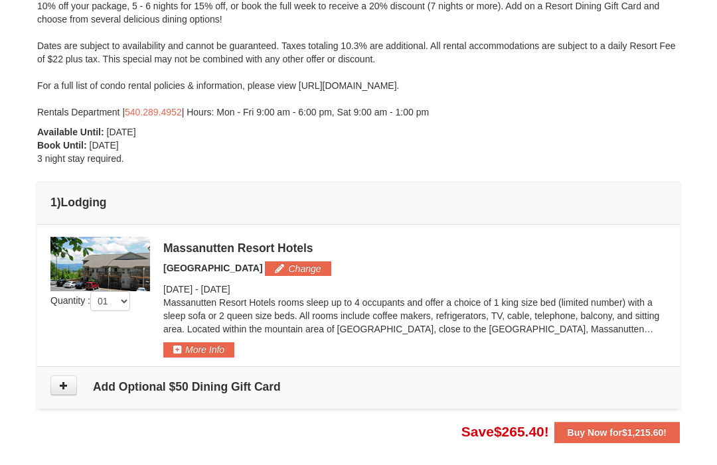
scroll to position [197, 0]
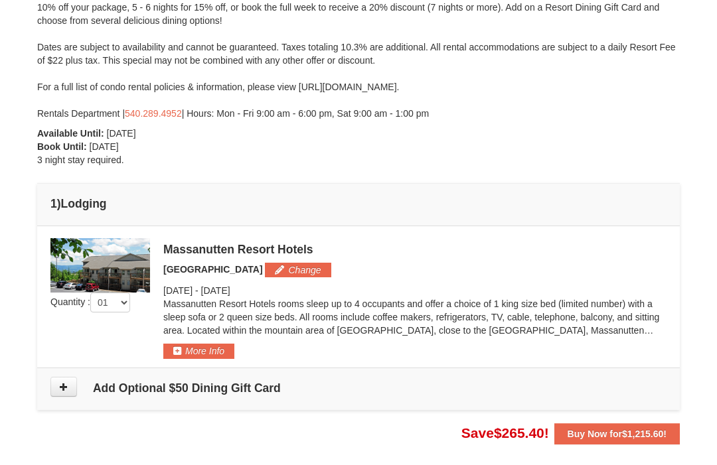
click at [218, 347] on button "More Info" at bounding box center [198, 351] width 71 height 15
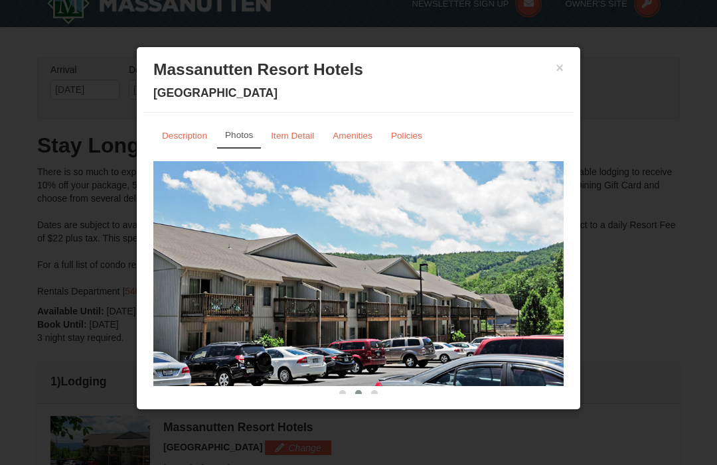
scroll to position [0, 0]
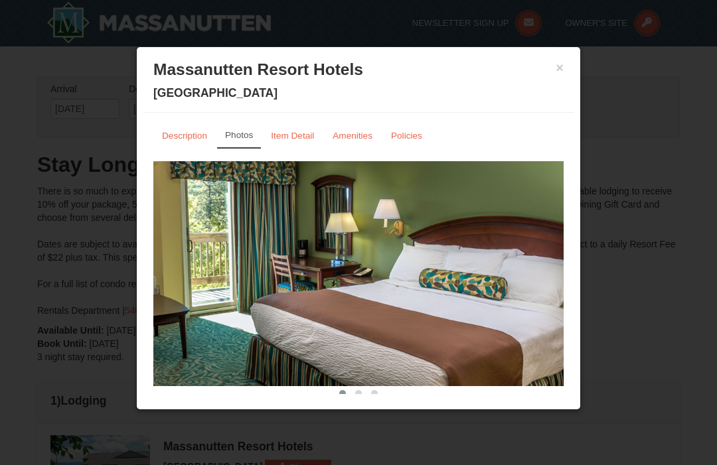
click at [355, 140] on small "Amenities" at bounding box center [353, 136] width 40 height 10
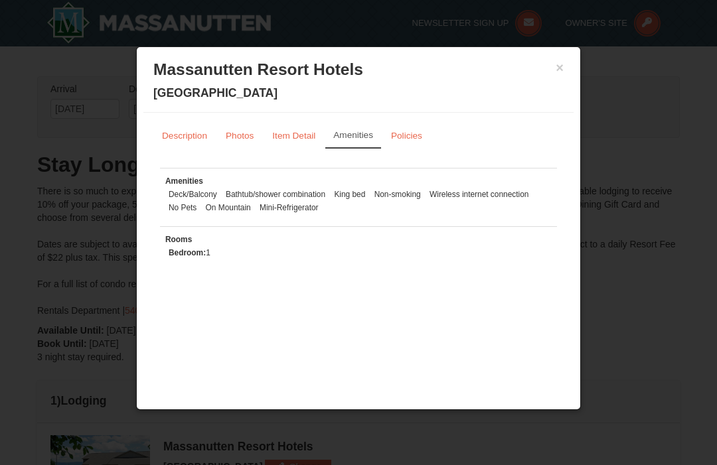
click at [562, 63] on button "×" at bounding box center [560, 67] width 8 height 13
